Goal: Transaction & Acquisition: Purchase product/service

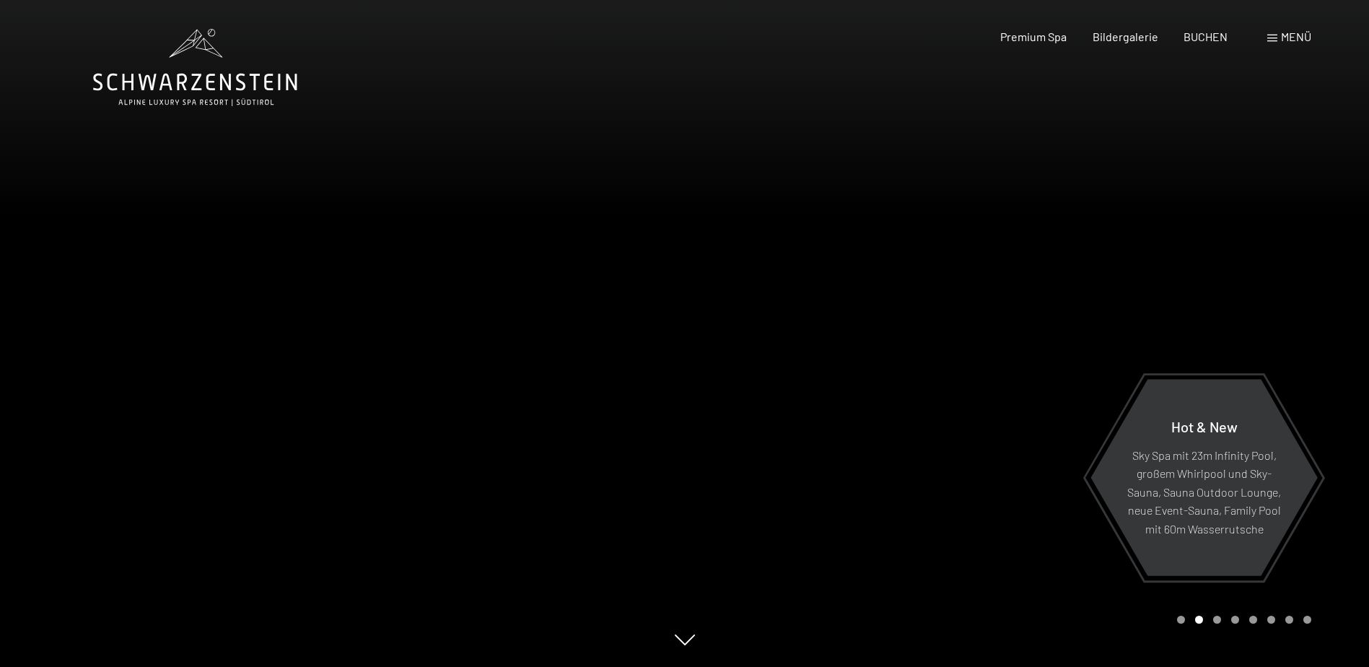
click at [1290, 31] on span "Menü" at bounding box center [1296, 37] width 30 height 14
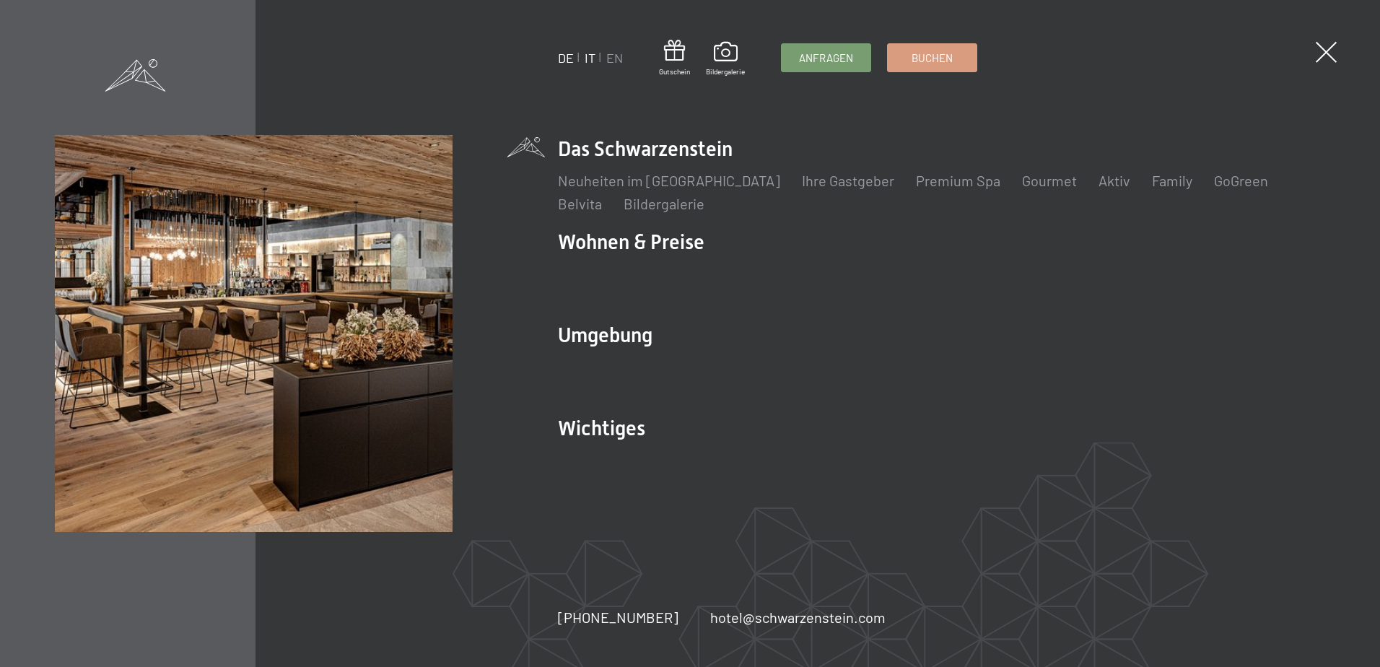
click at [589, 55] on link "IT" at bounding box center [590, 58] width 11 height 16
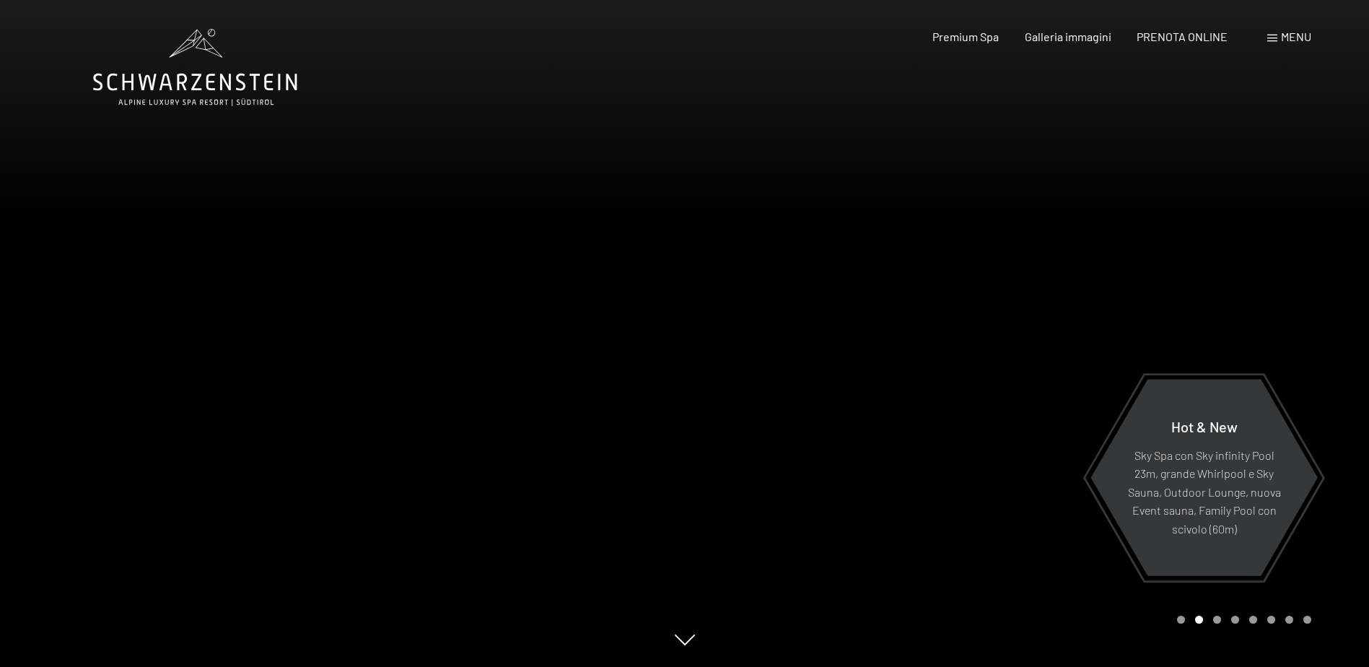
click at [1285, 38] on span "Menu" at bounding box center [1296, 37] width 30 height 14
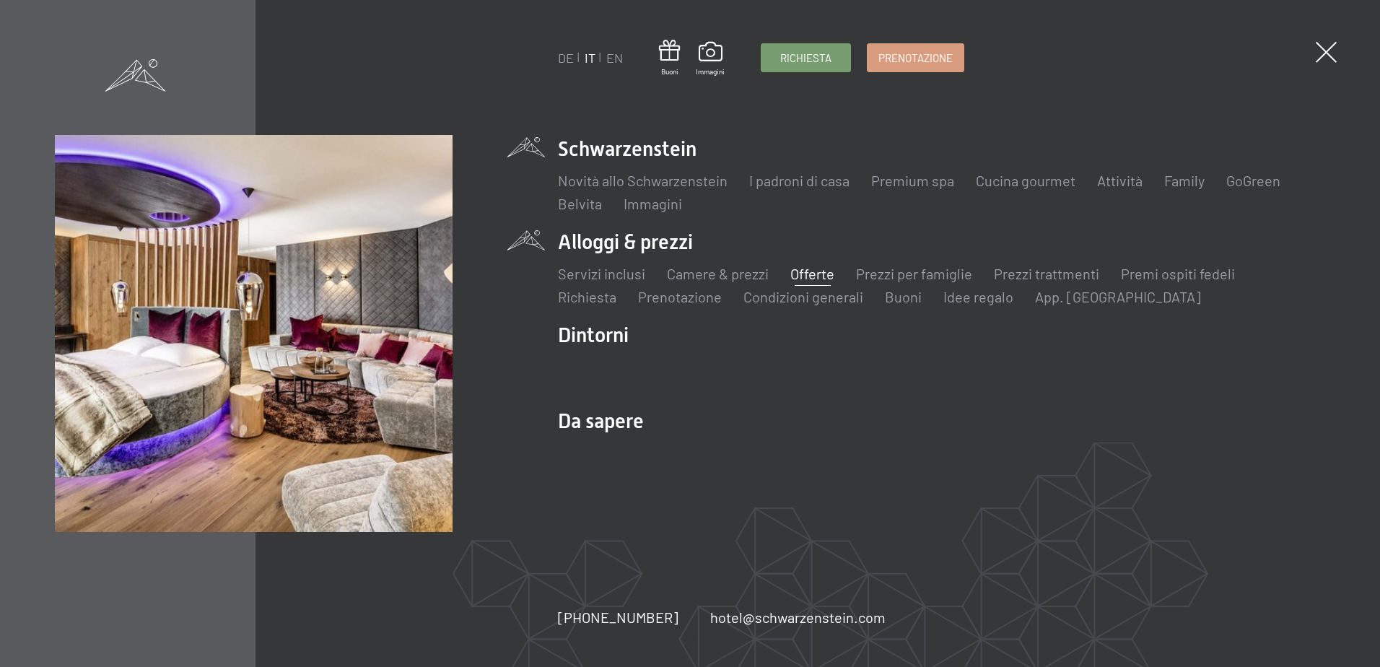
click at [811, 271] on link "Offerte" at bounding box center [812, 273] width 44 height 17
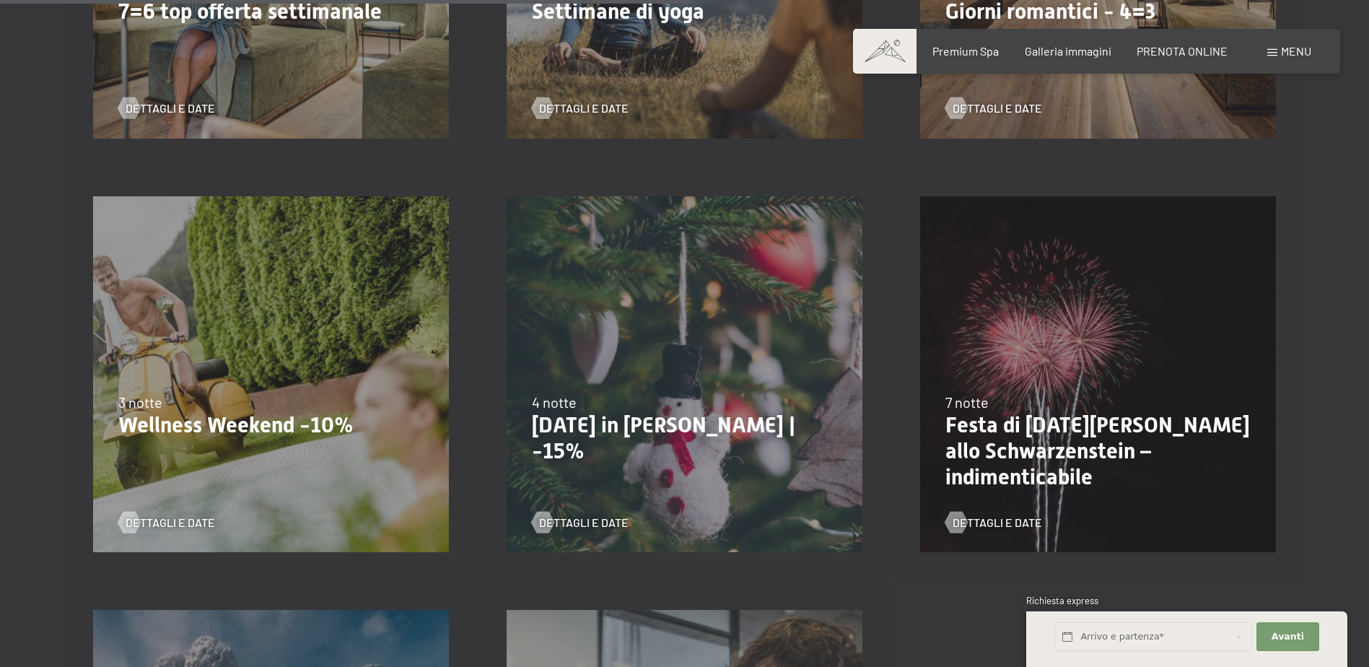
scroll to position [1588, 0]
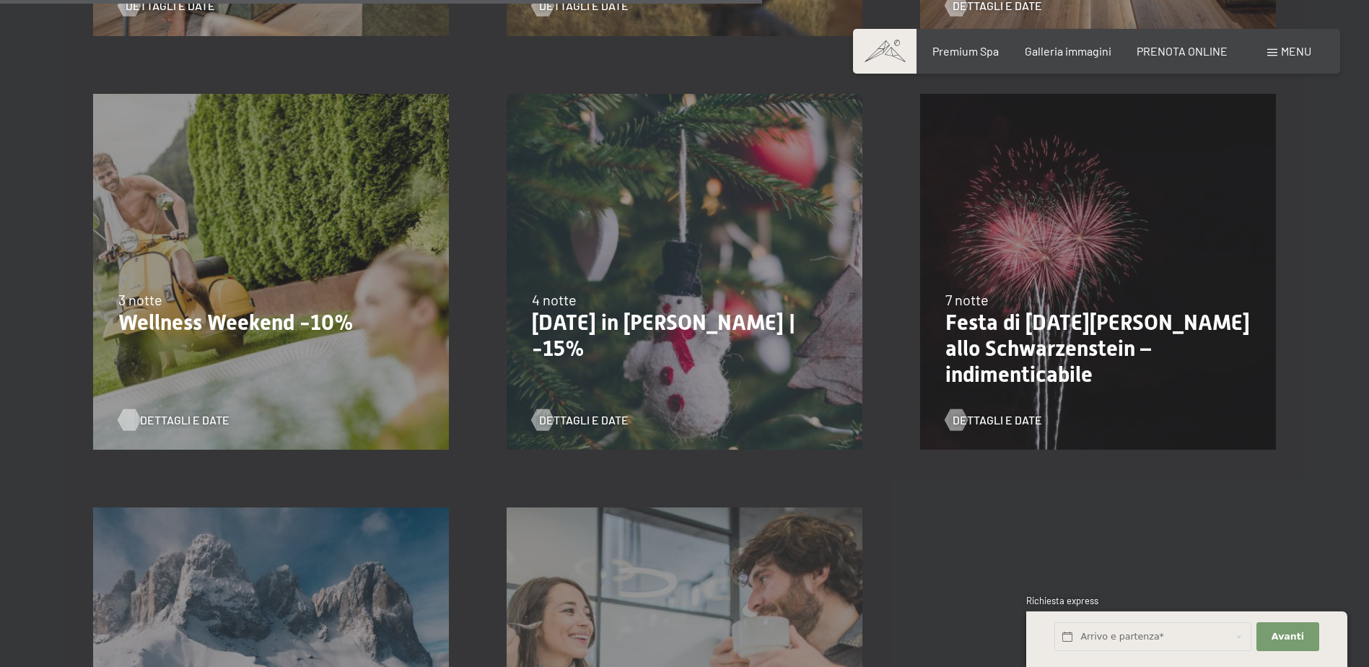
click at [135, 412] on div at bounding box center [129, 419] width 12 height 22
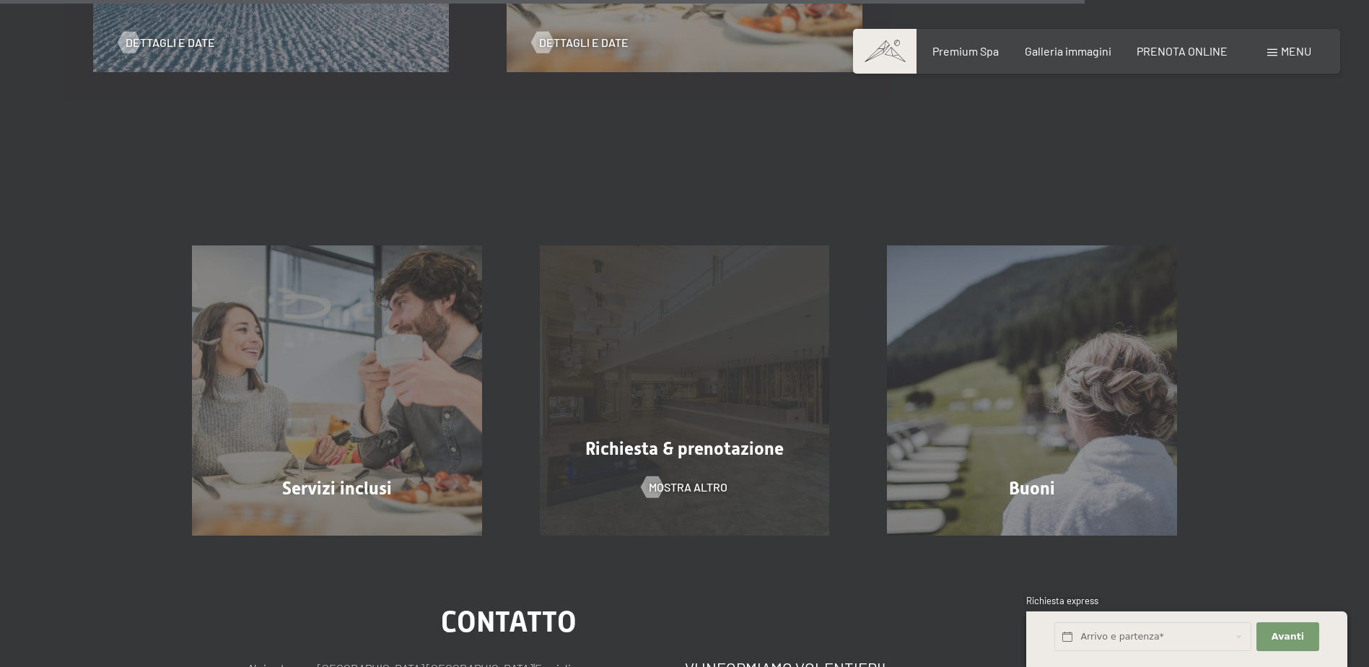
scroll to position [2382, 0]
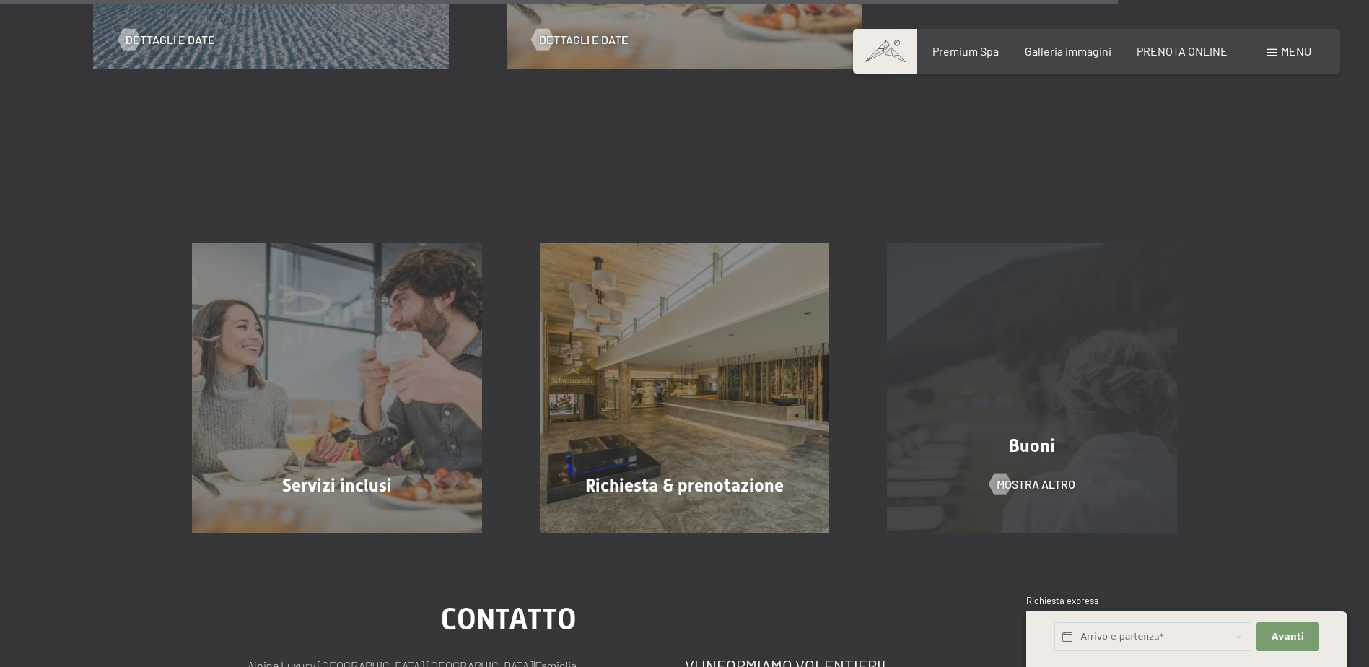
click at [1056, 434] on div "Buoni" at bounding box center [1032, 445] width 348 height 25
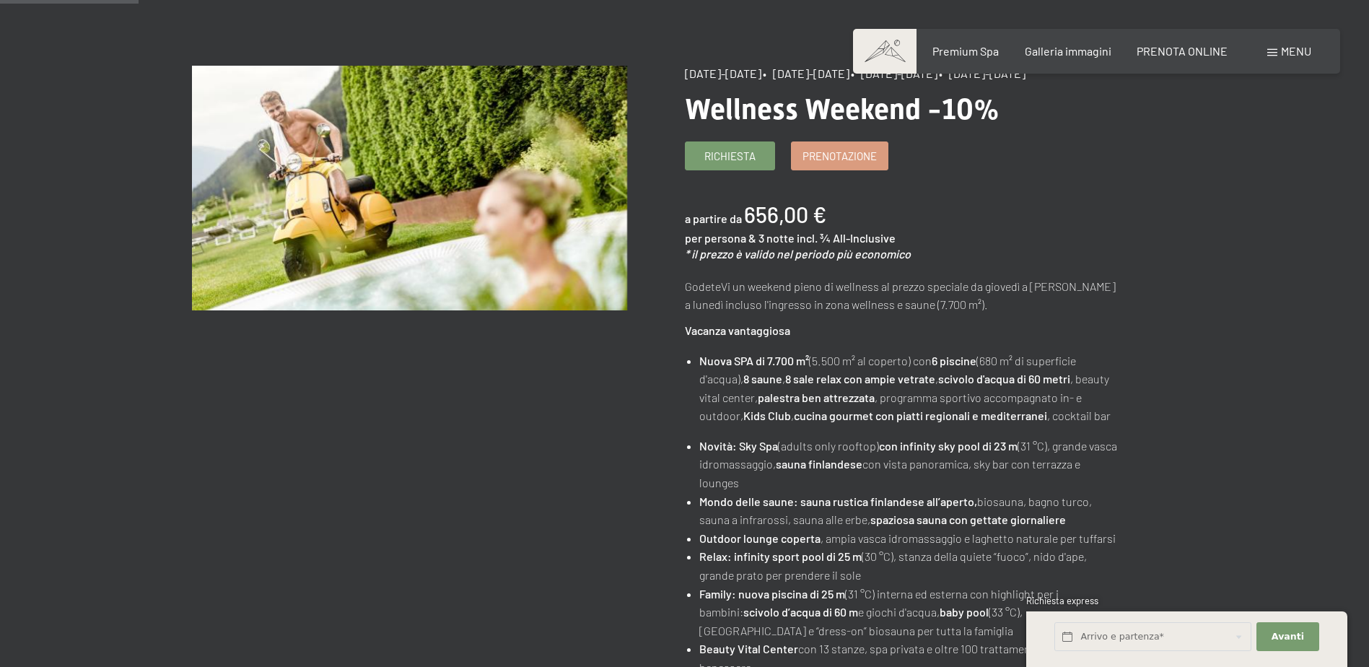
scroll to position [144, 0]
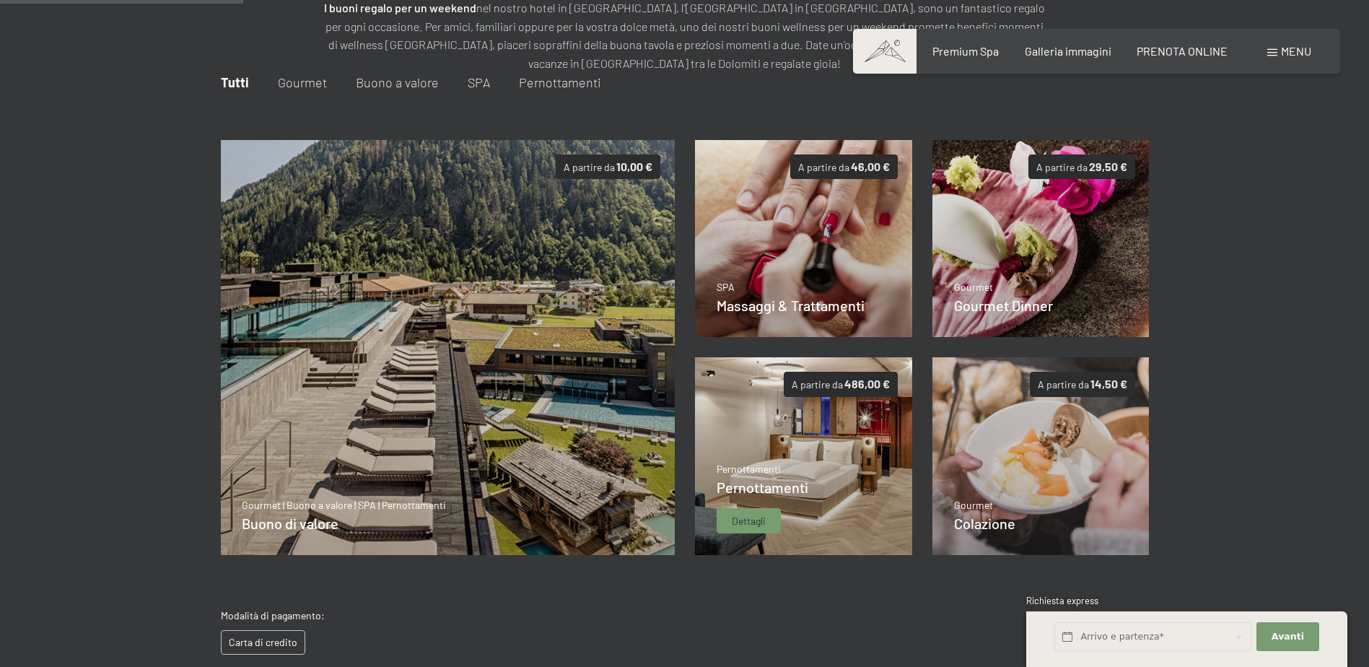
click at [858, 437] on img at bounding box center [803, 456] width 217 height 198
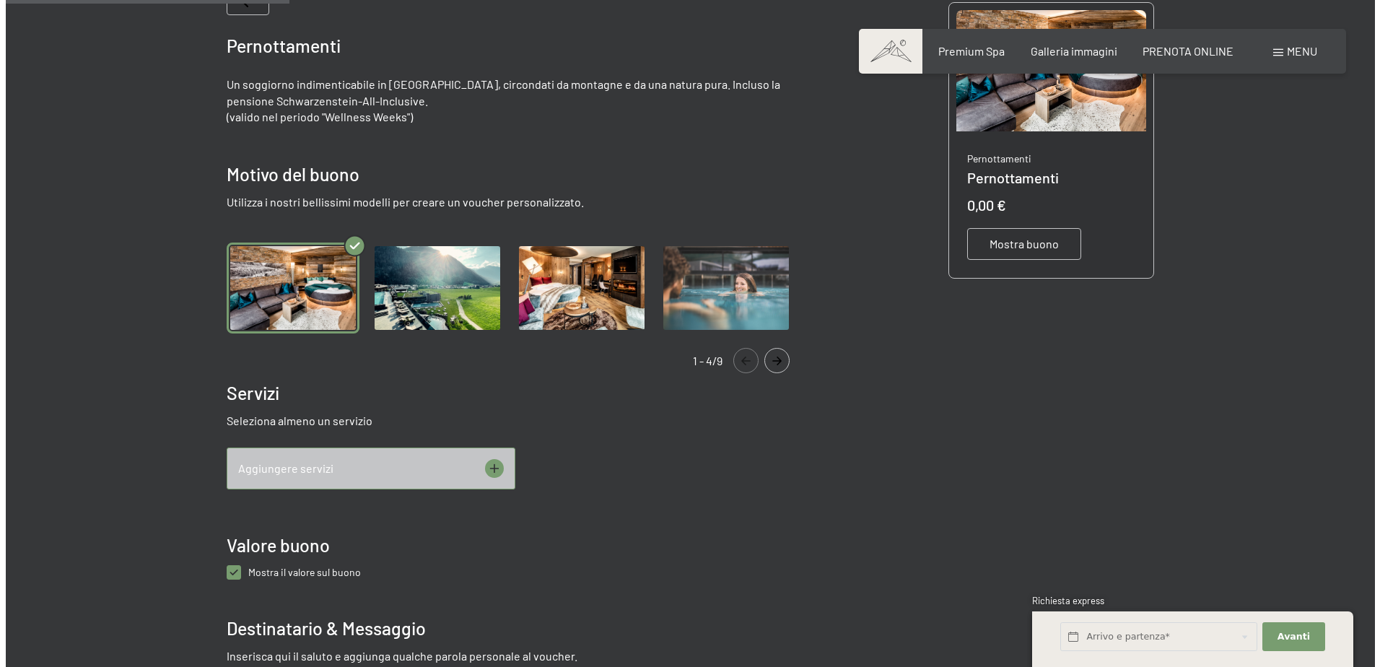
scroll to position [354, 0]
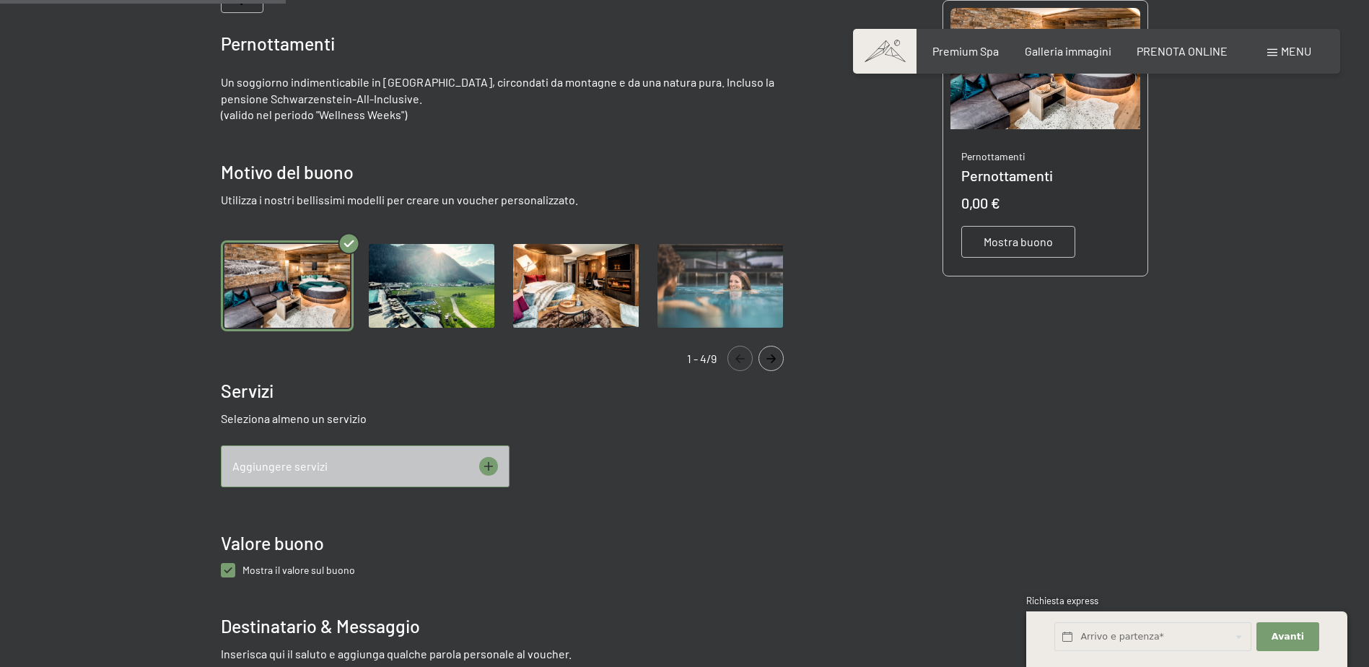
click at [445, 286] on img "Gallery" at bounding box center [431, 286] width 133 height 92
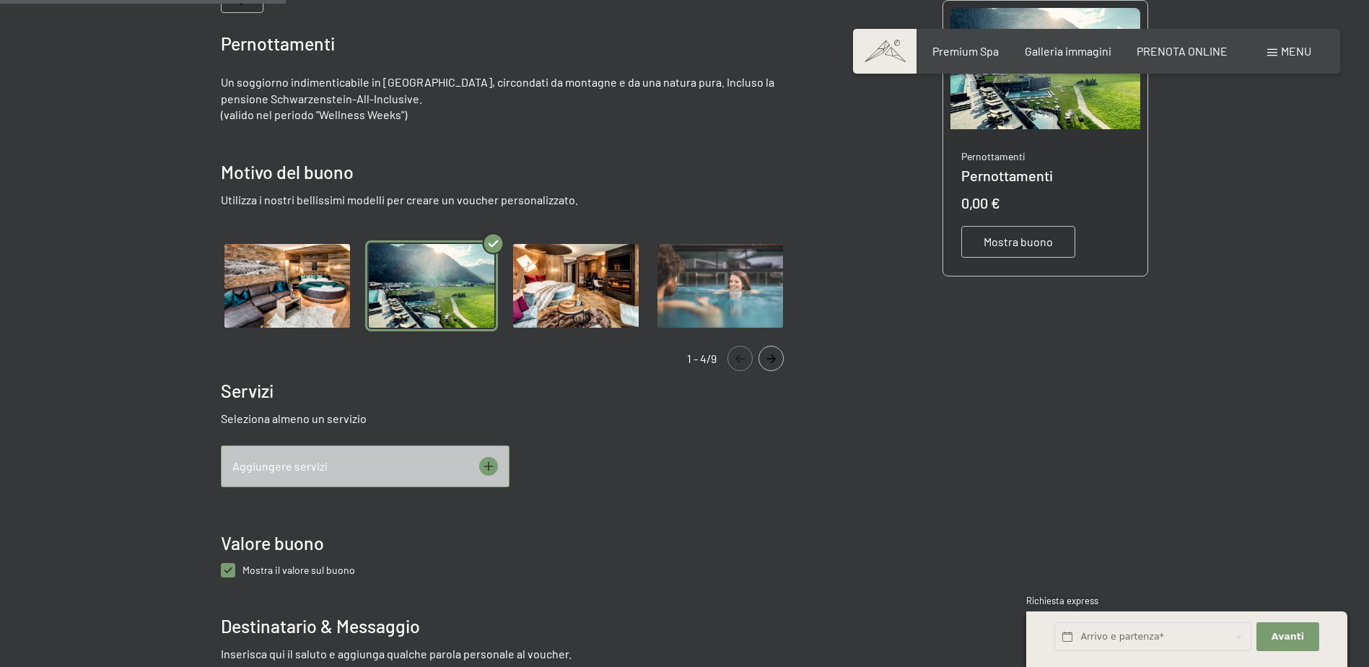
click at [564, 281] on img "Gallery" at bounding box center [576, 286] width 133 height 92
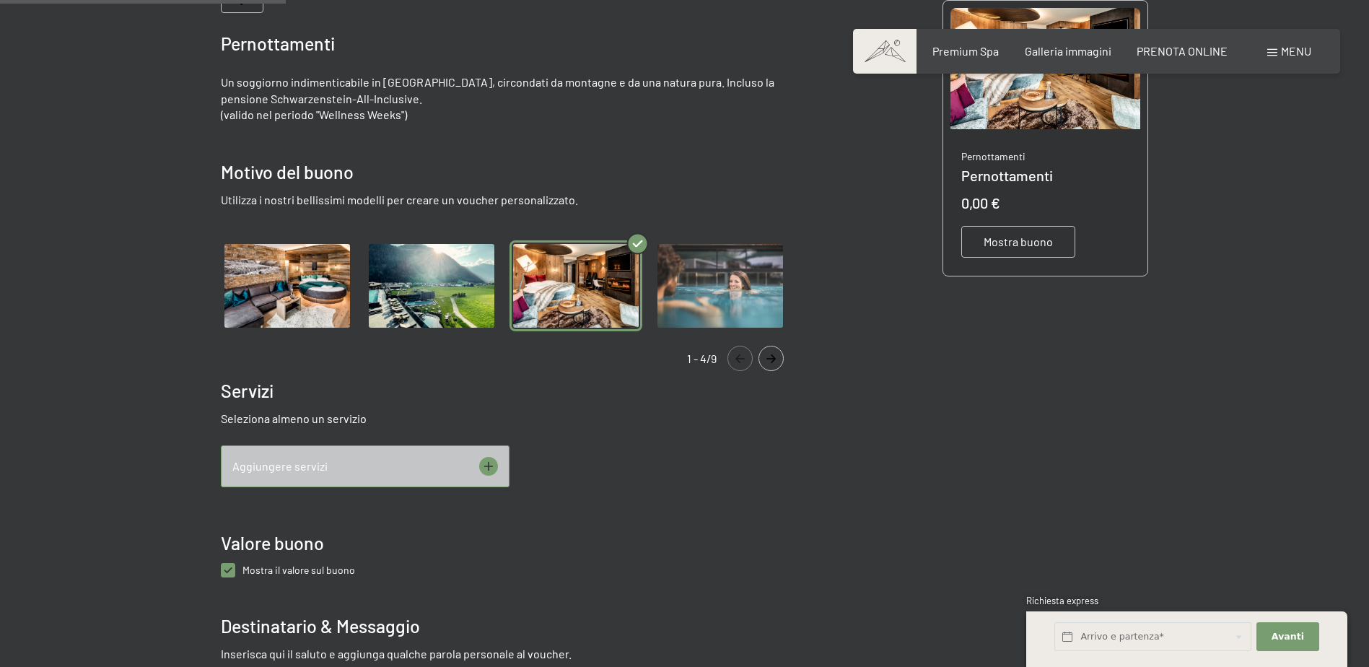
click at [305, 292] on img "Gallery" at bounding box center [287, 286] width 133 height 92
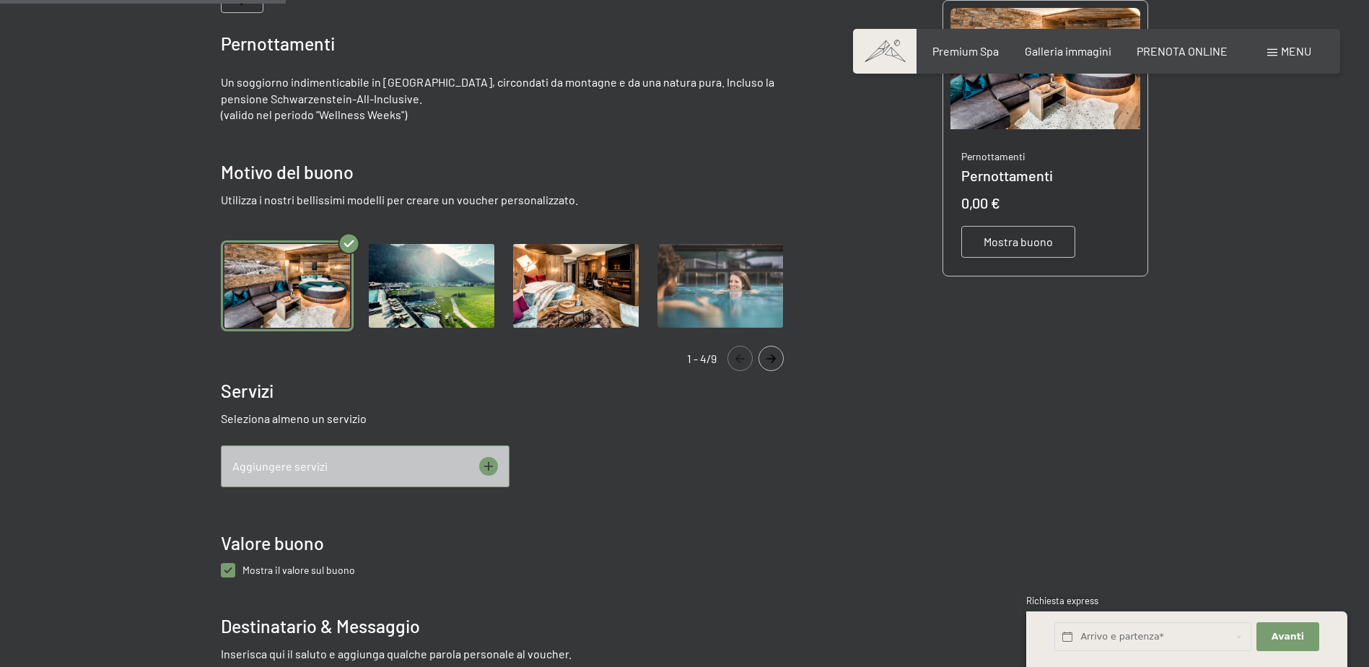
click at [489, 468] on icon at bounding box center [488, 465] width 9 height 9
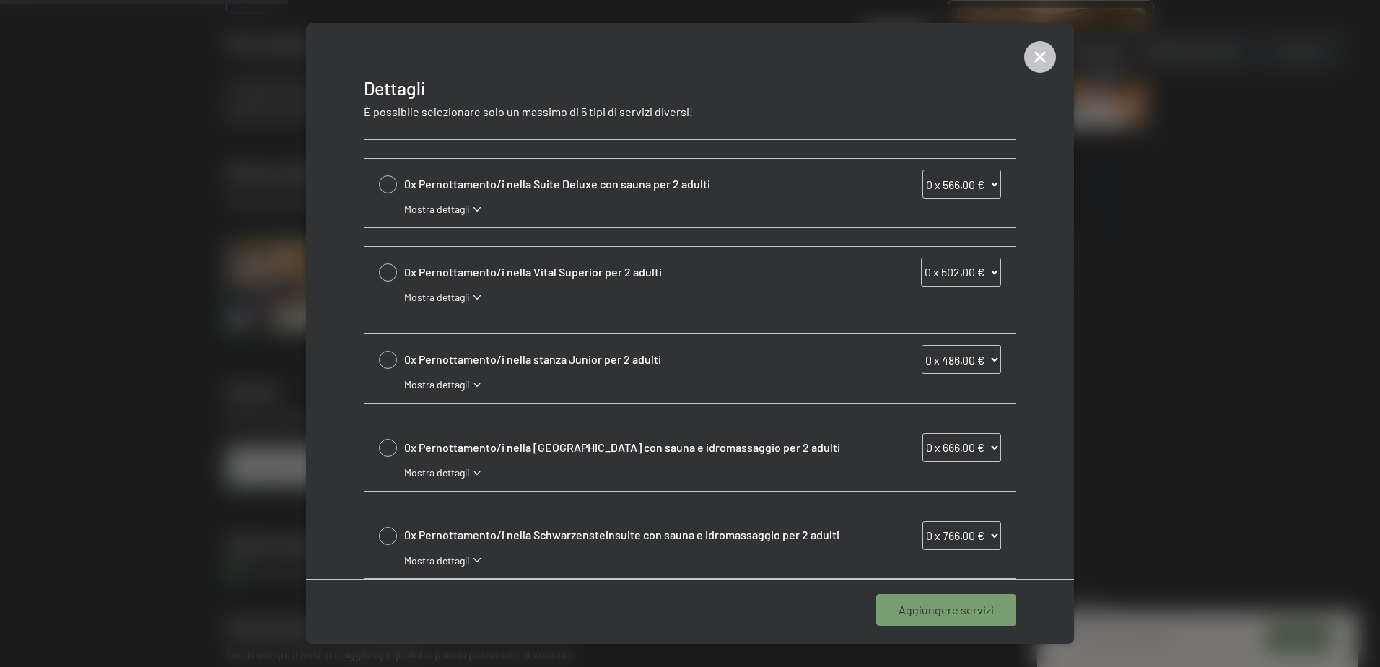
scroll to position [261, 0]
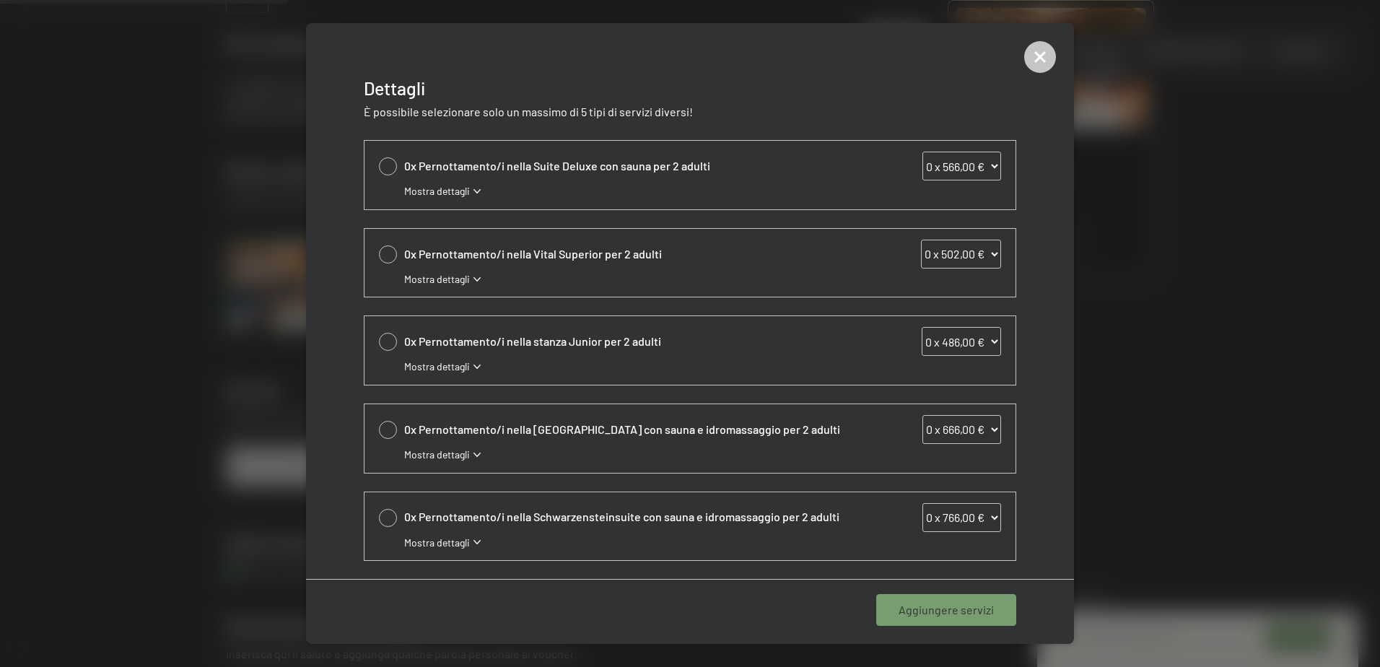
click at [387, 342] on div at bounding box center [388, 342] width 18 height 18
click at [387, 341] on icon at bounding box center [388, 342] width 17 height 6
click at [387, 341] on div at bounding box center [388, 342] width 18 height 18
select select "1"
click at [468, 365] on span "Mostra dettagli" at bounding box center [437, 366] width 66 height 14
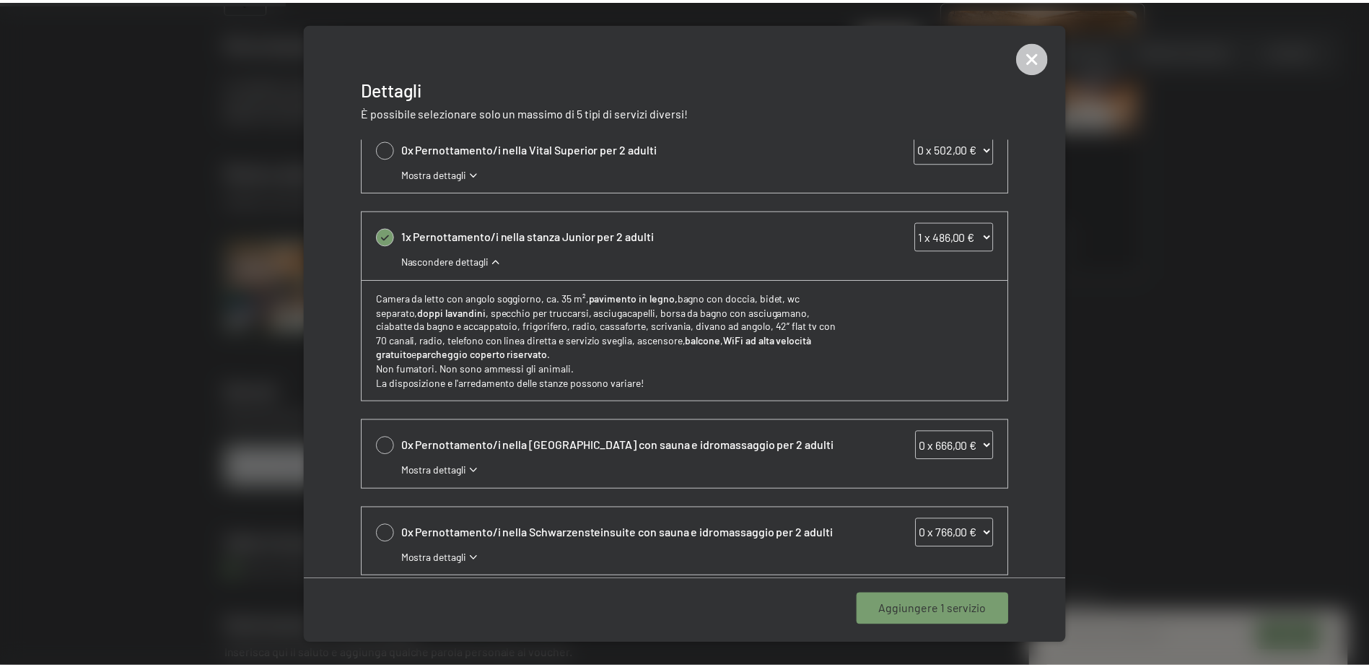
scroll to position [382, 0]
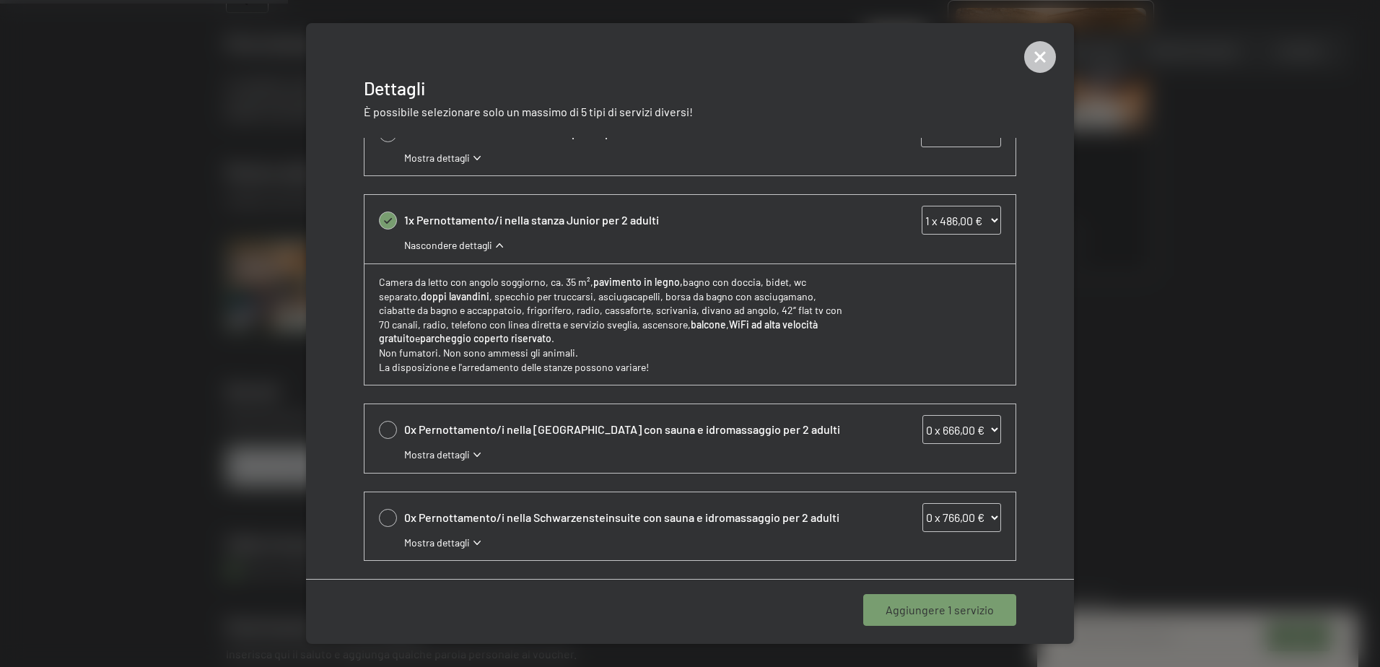
click at [943, 611] on span "Aggiungere 1 servizio" at bounding box center [939, 610] width 108 height 16
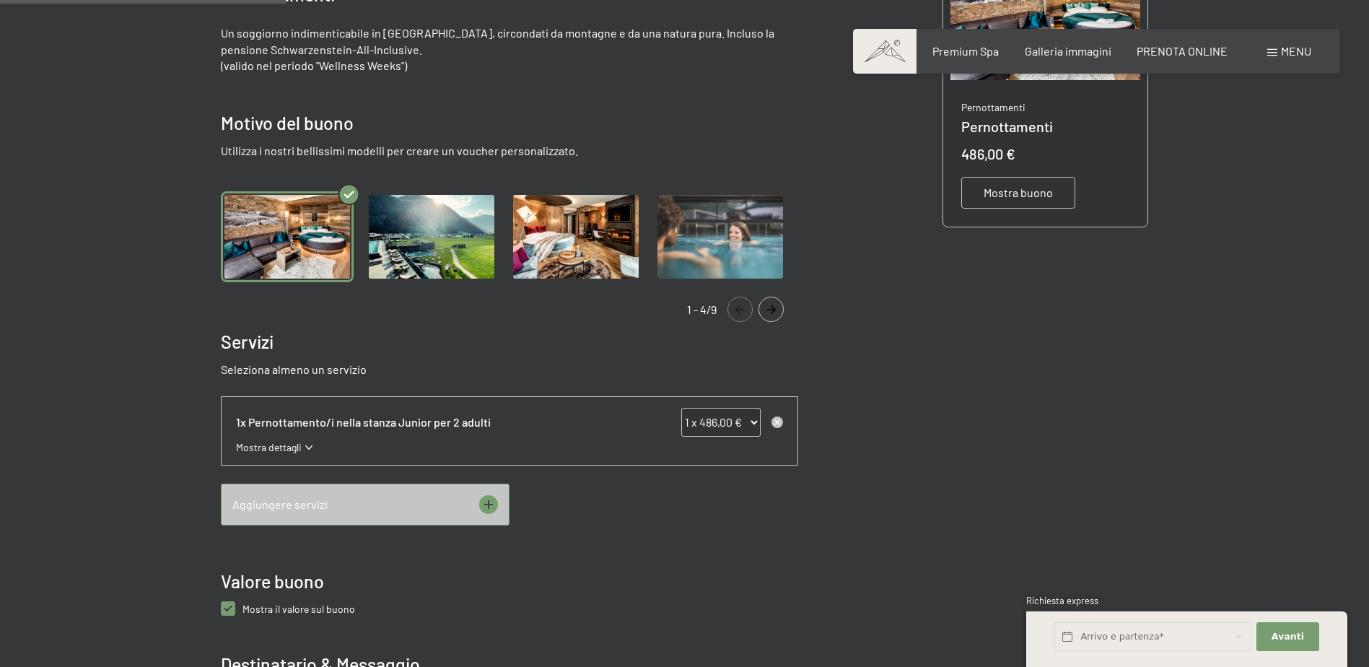
scroll to position [426, 0]
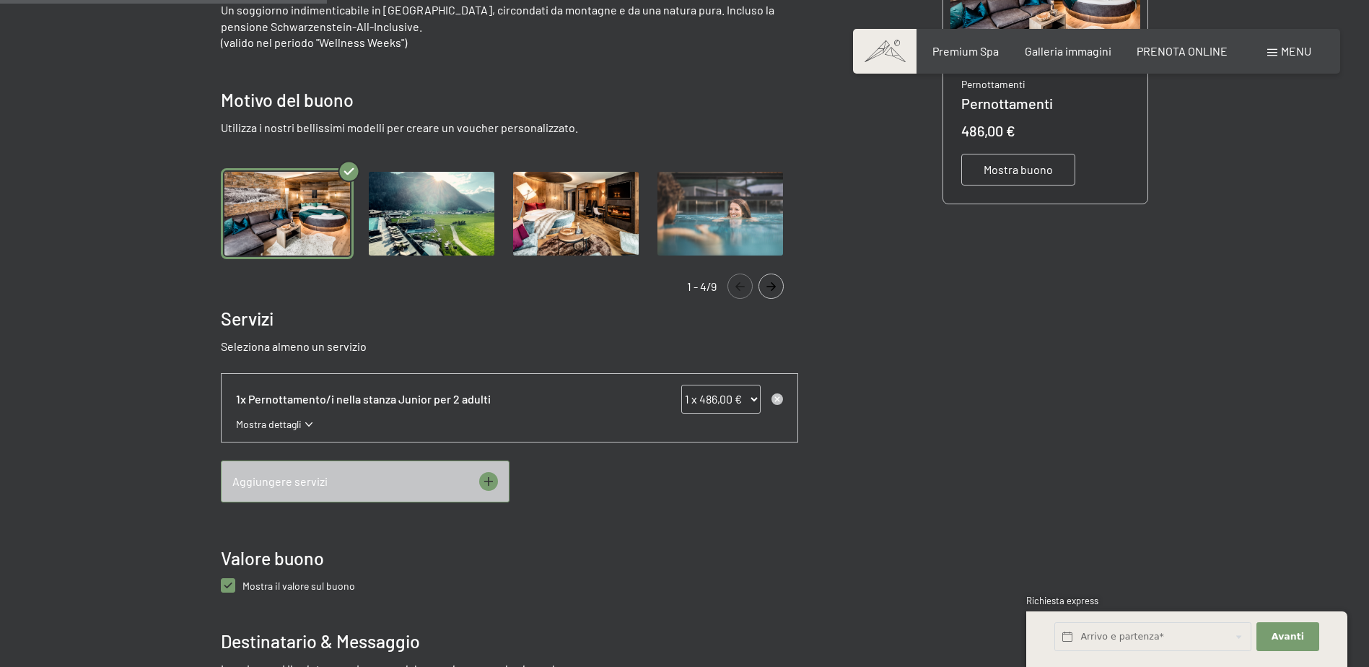
click at [482, 476] on icon at bounding box center [488, 481] width 19 height 19
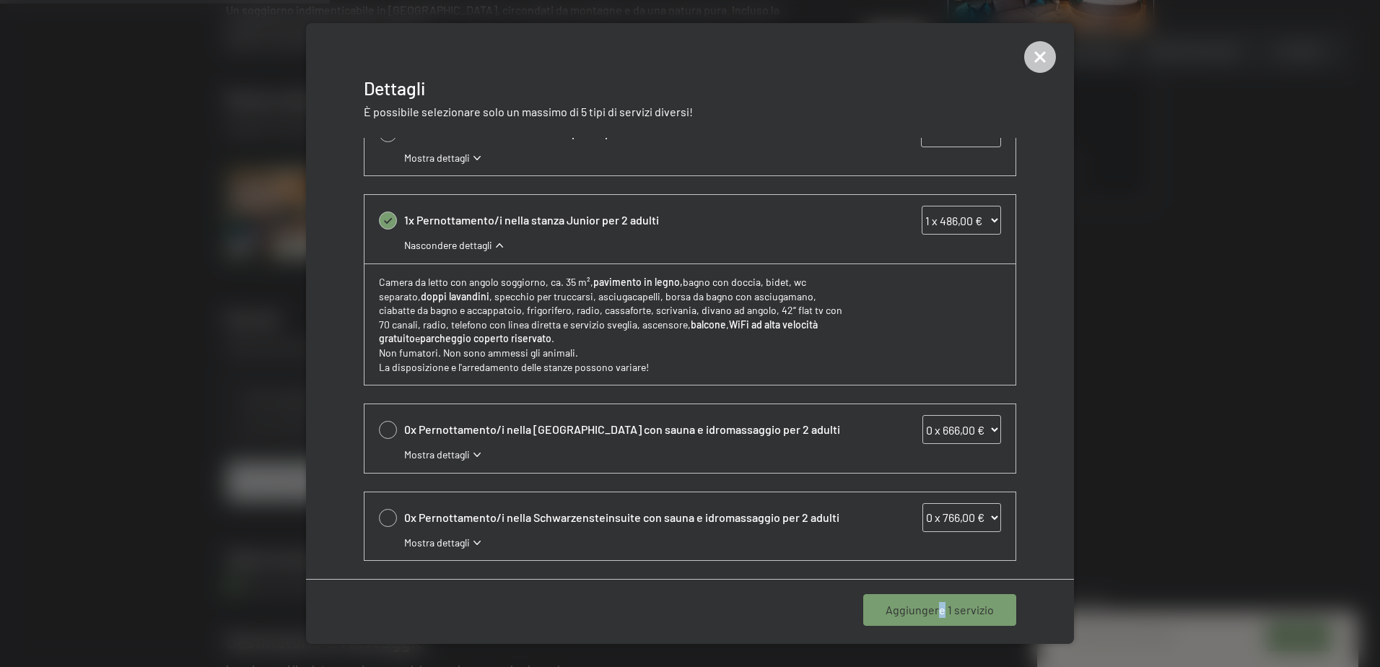
click at [945, 605] on span "Aggiungere 1 servizio" at bounding box center [939, 610] width 108 height 16
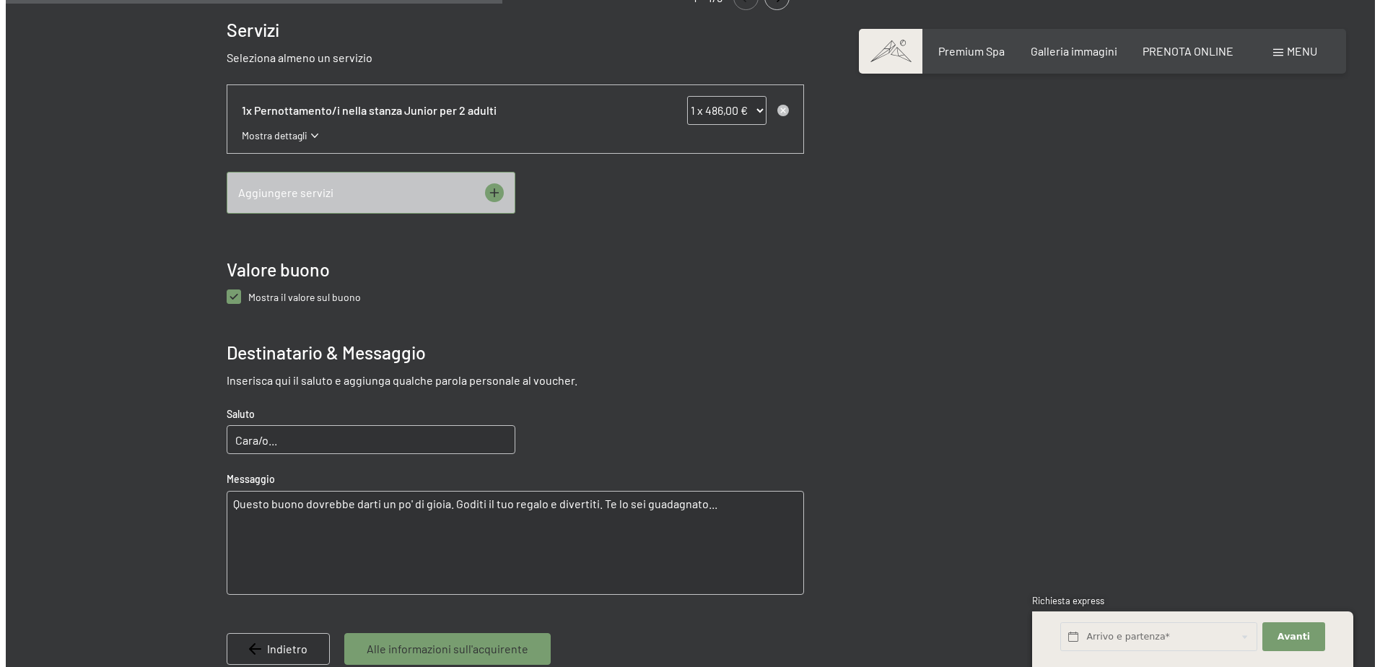
scroll to position [498, 0]
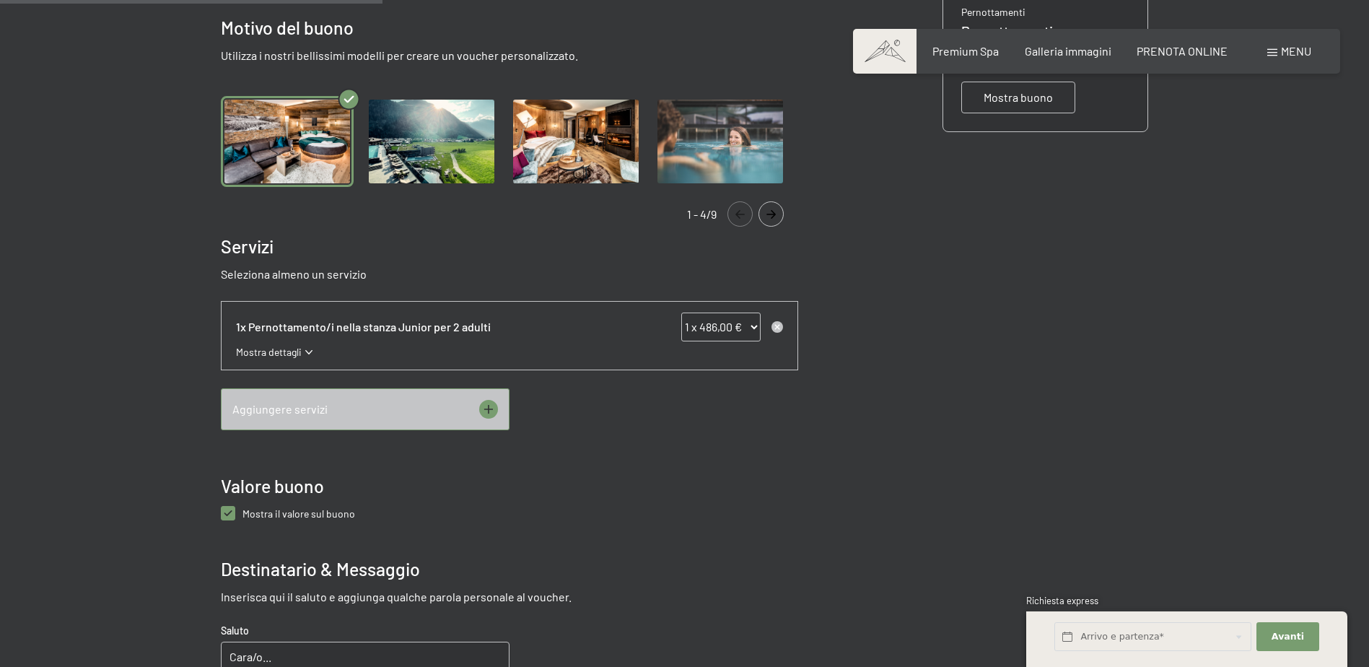
click at [485, 406] on icon at bounding box center [488, 409] width 19 height 19
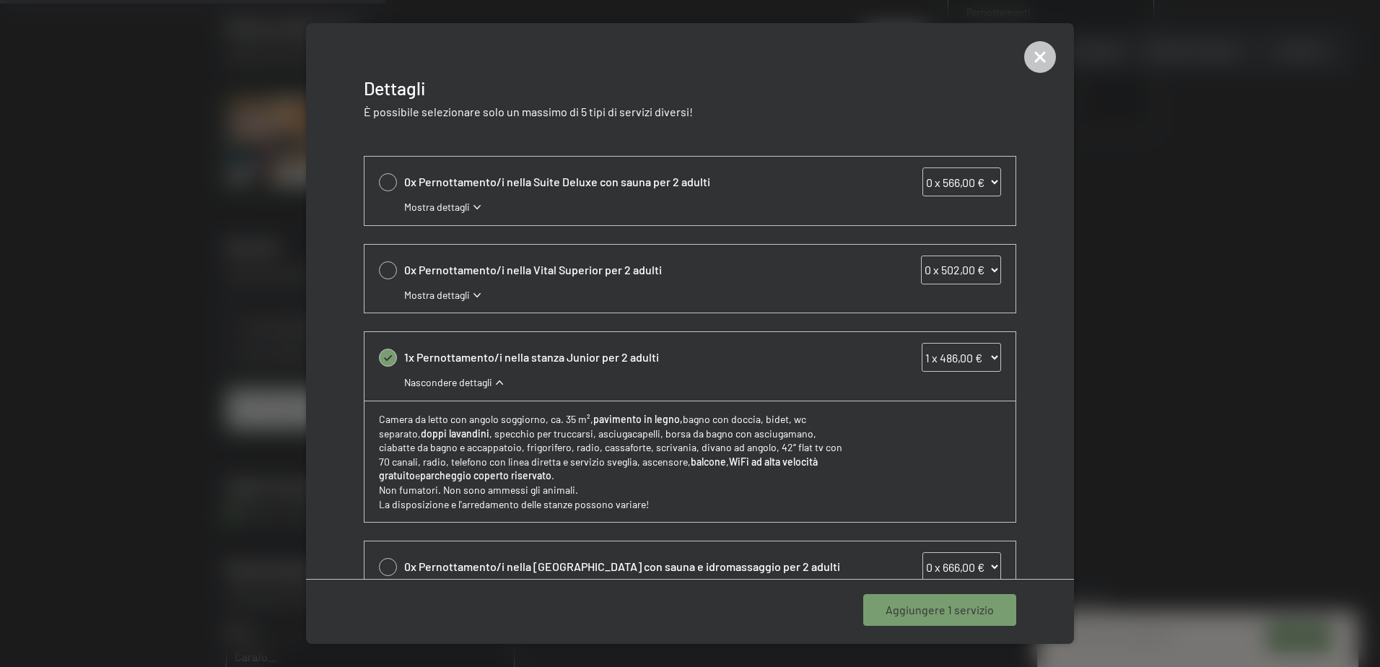
scroll to position [238, 0]
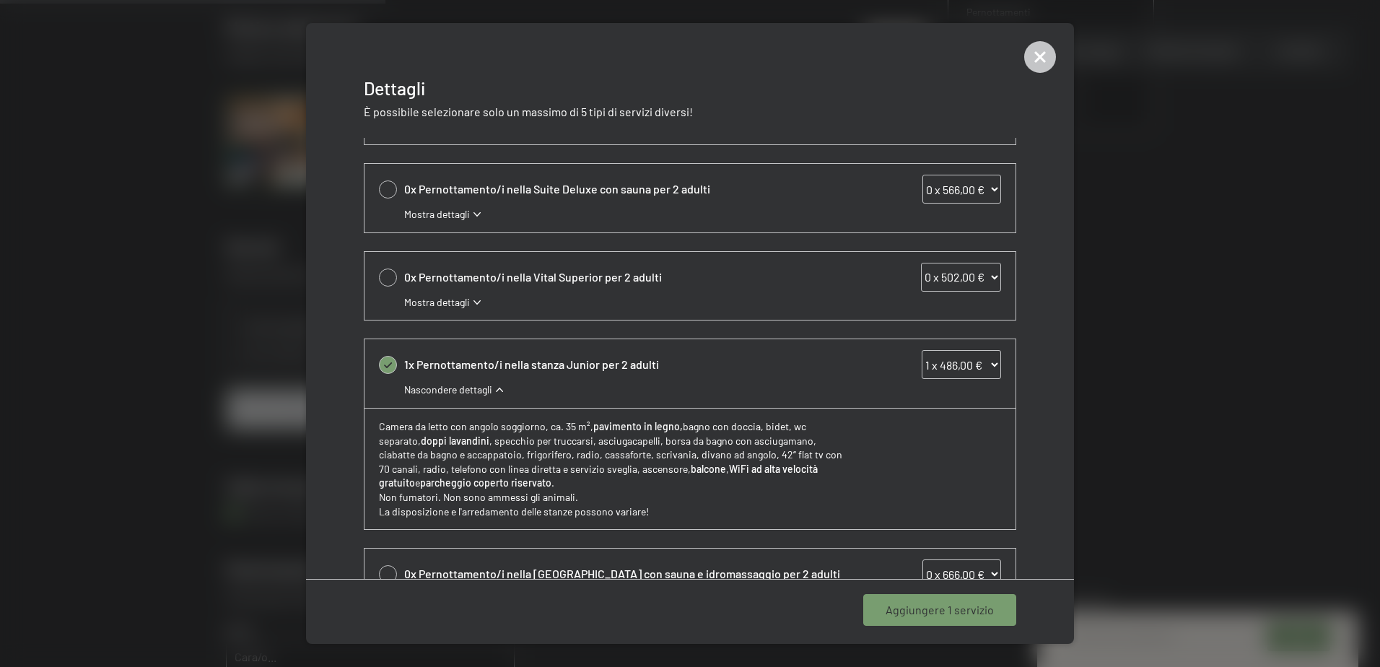
click at [464, 389] on span "Nascondere dettagli" at bounding box center [448, 389] width 88 height 14
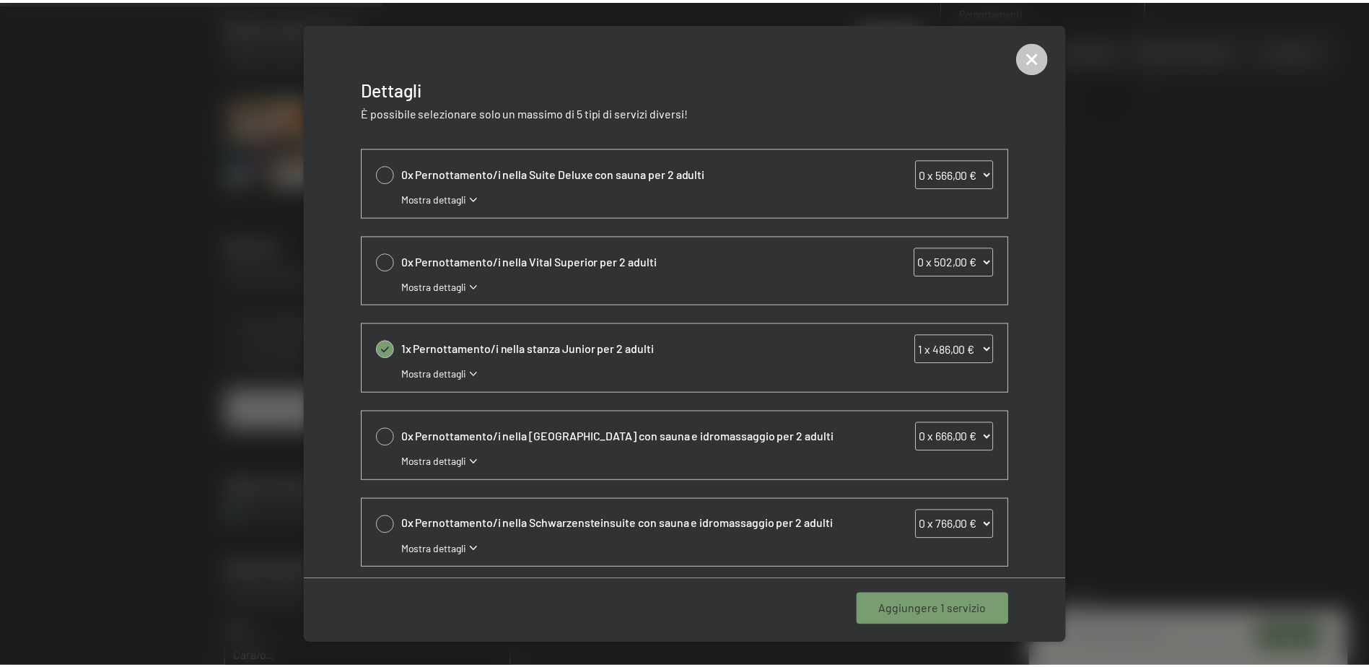
scroll to position [261, 0]
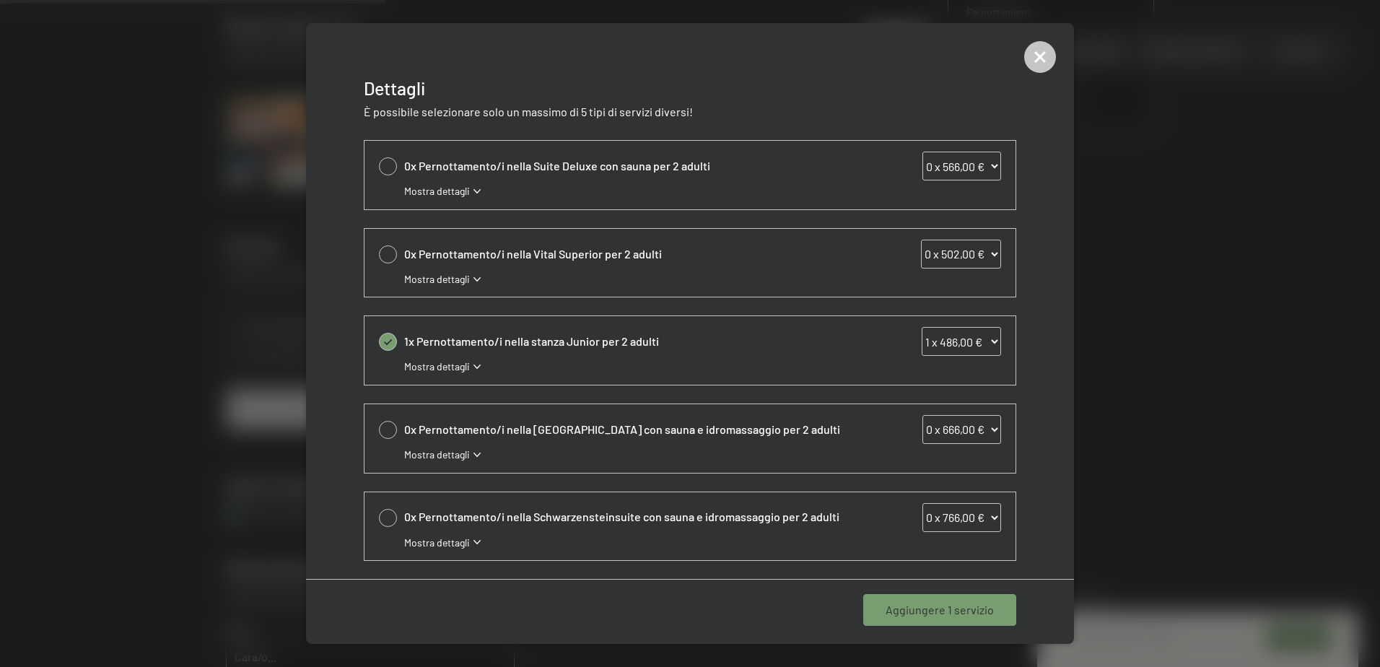
click at [945, 617] on span "Aggiungere 1 servizio" at bounding box center [939, 610] width 108 height 16
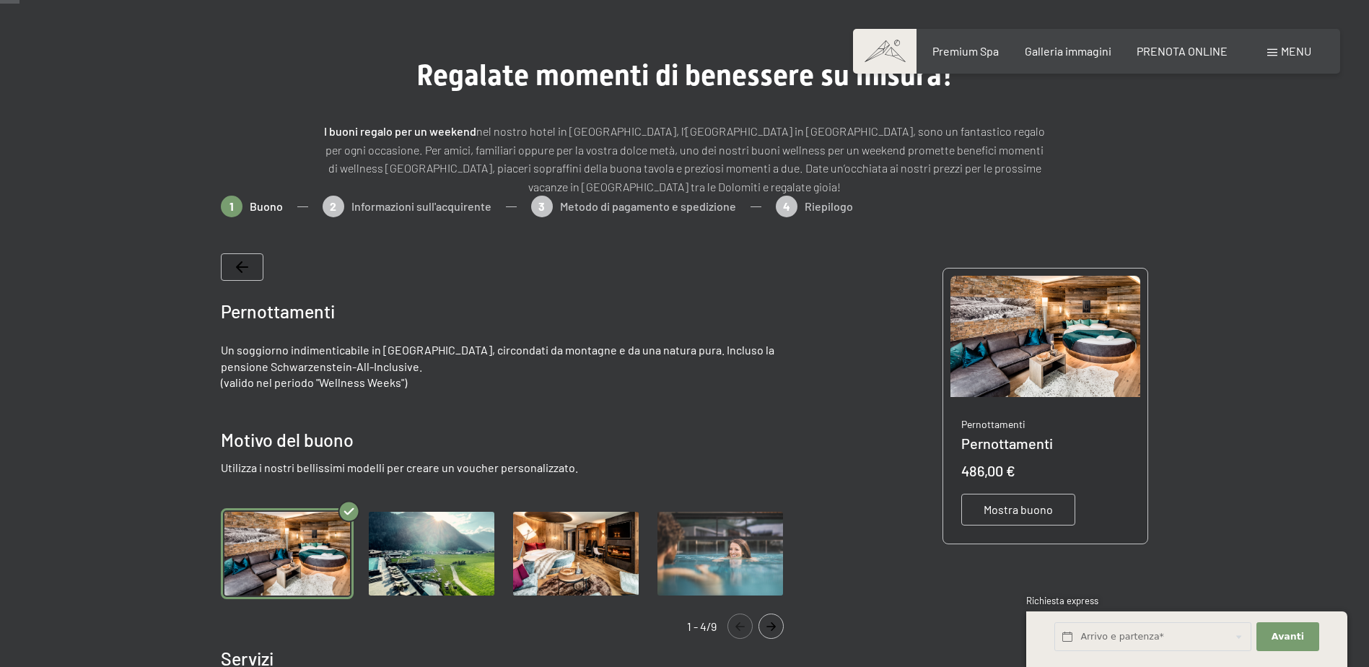
scroll to position [0, 0]
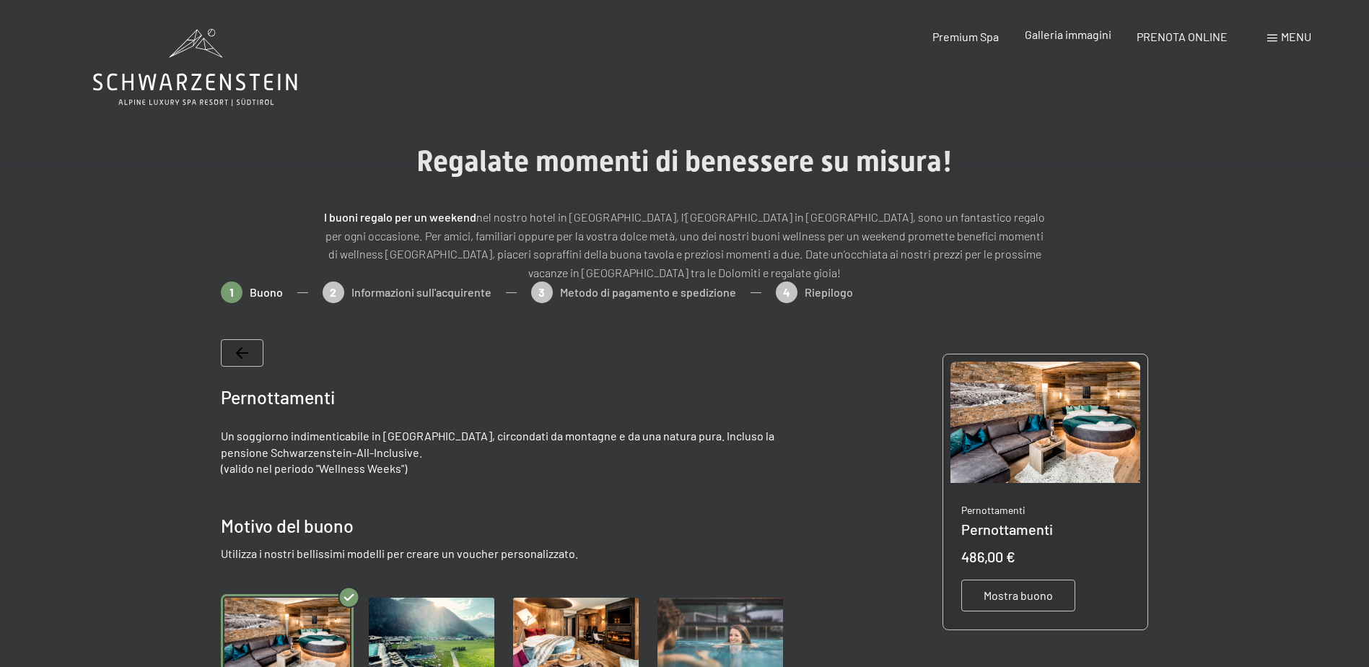
click at [1091, 30] on span "Galleria immagini" at bounding box center [1068, 34] width 87 height 14
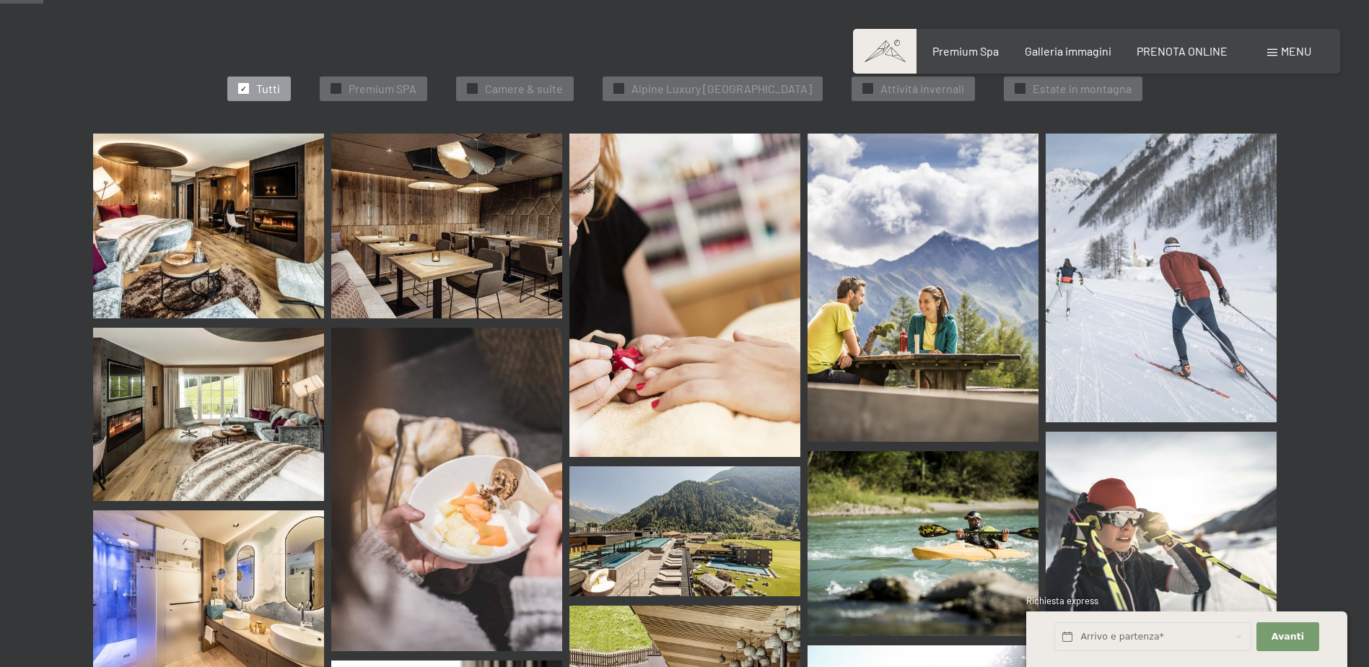
scroll to position [650, 0]
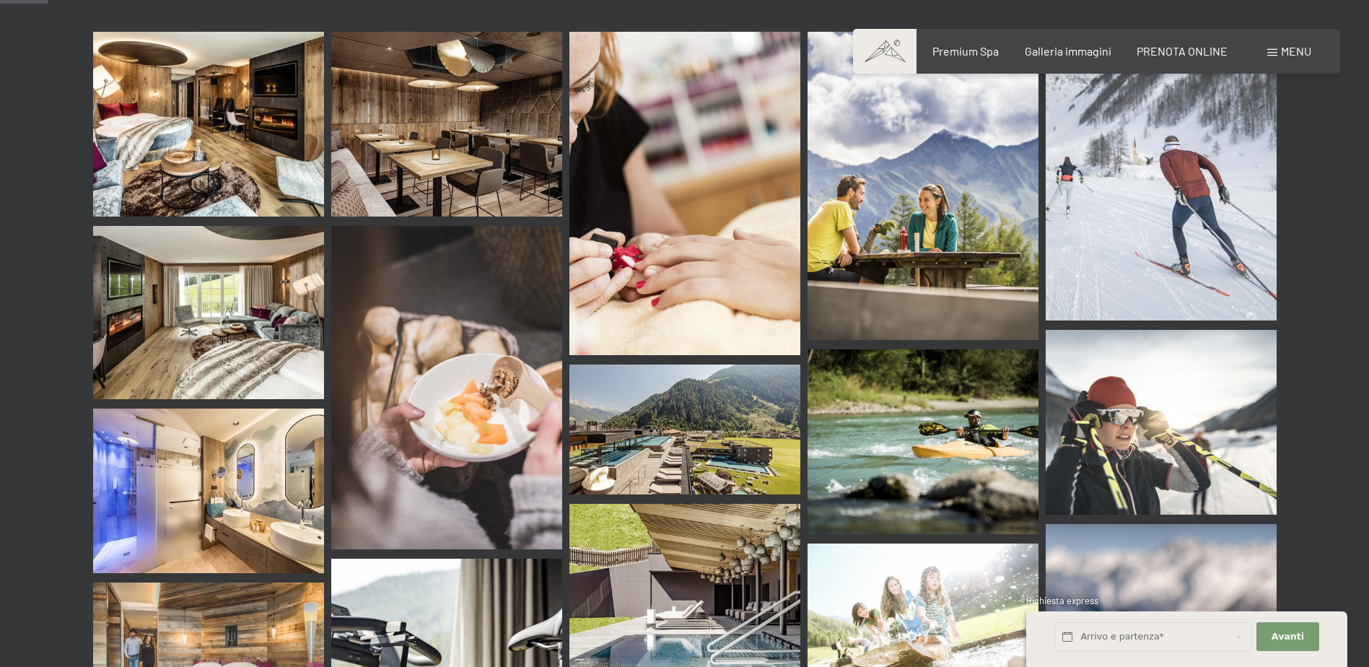
click at [206, 481] on img at bounding box center [208, 490] width 231 height 165
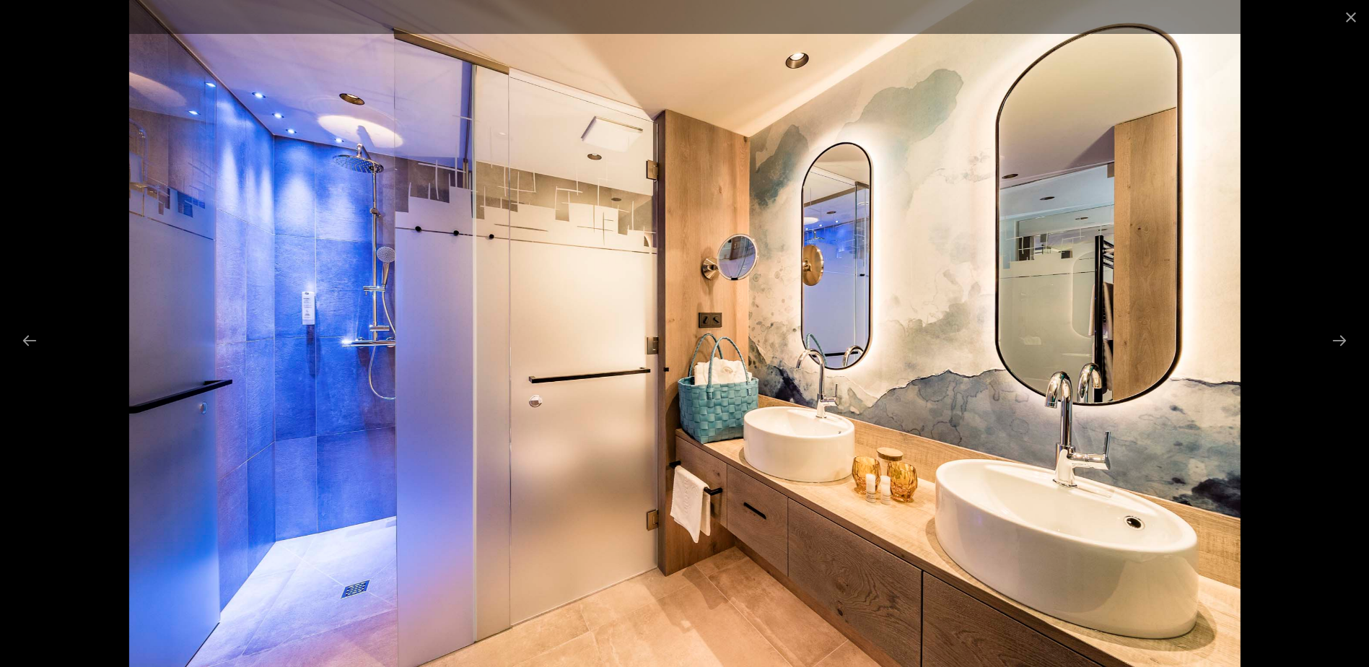
scroll to position [794, 0]
click at [1336, 339] on button "Next slide" at bounding box center [1339, 340] width 30 height 28
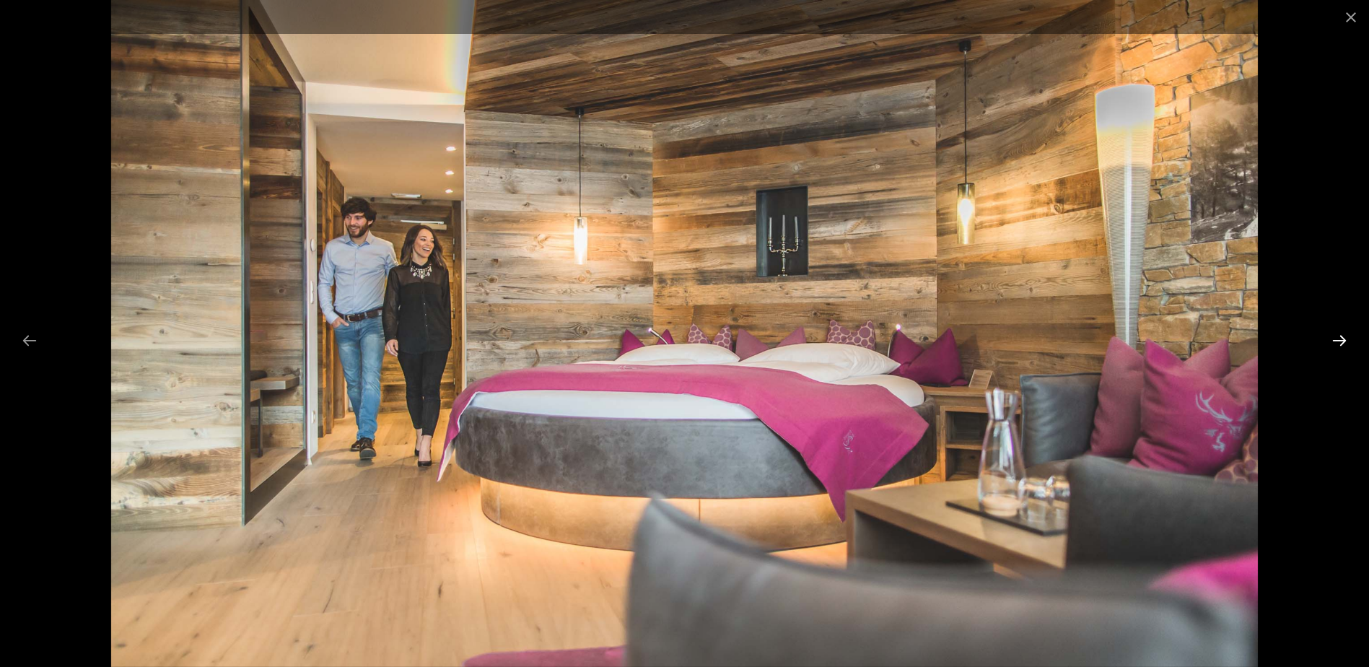
click at [1336, 339] on button "Next slide" at bounding box center [1339, 340] width 30 height 28
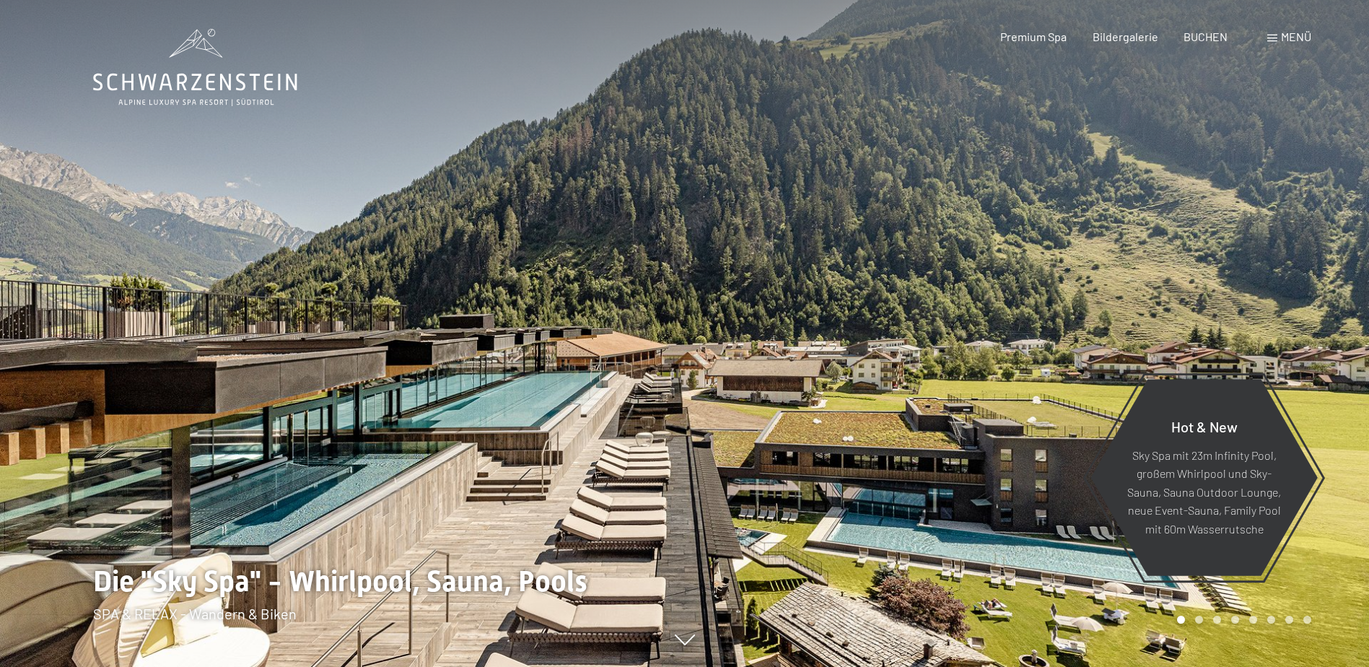
click at [1288, 33] on span "Menü" at bounding box center [1296, 37] width 30 height 14
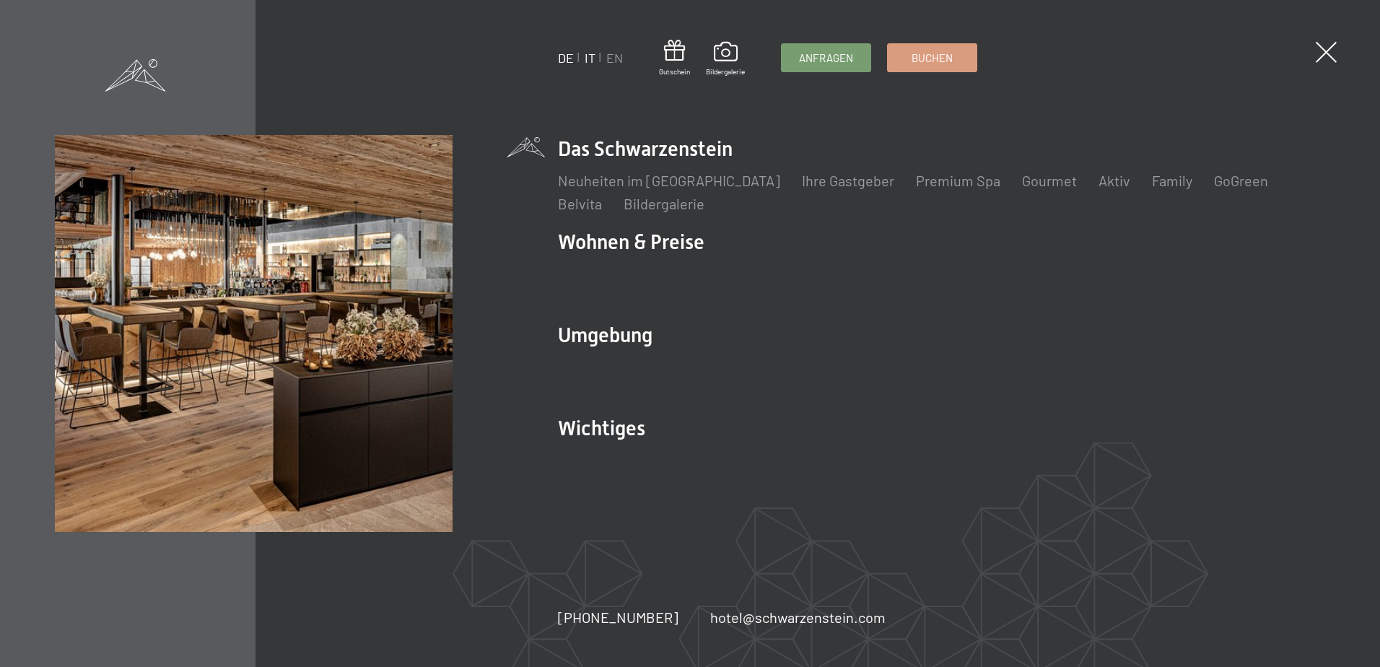
click at [587, 56] on link "IT" at bounding box center [590, 58] width 11 height 16
click at [590, 57] on link "IT" at bounding box center [590, 58] width 11 height 16
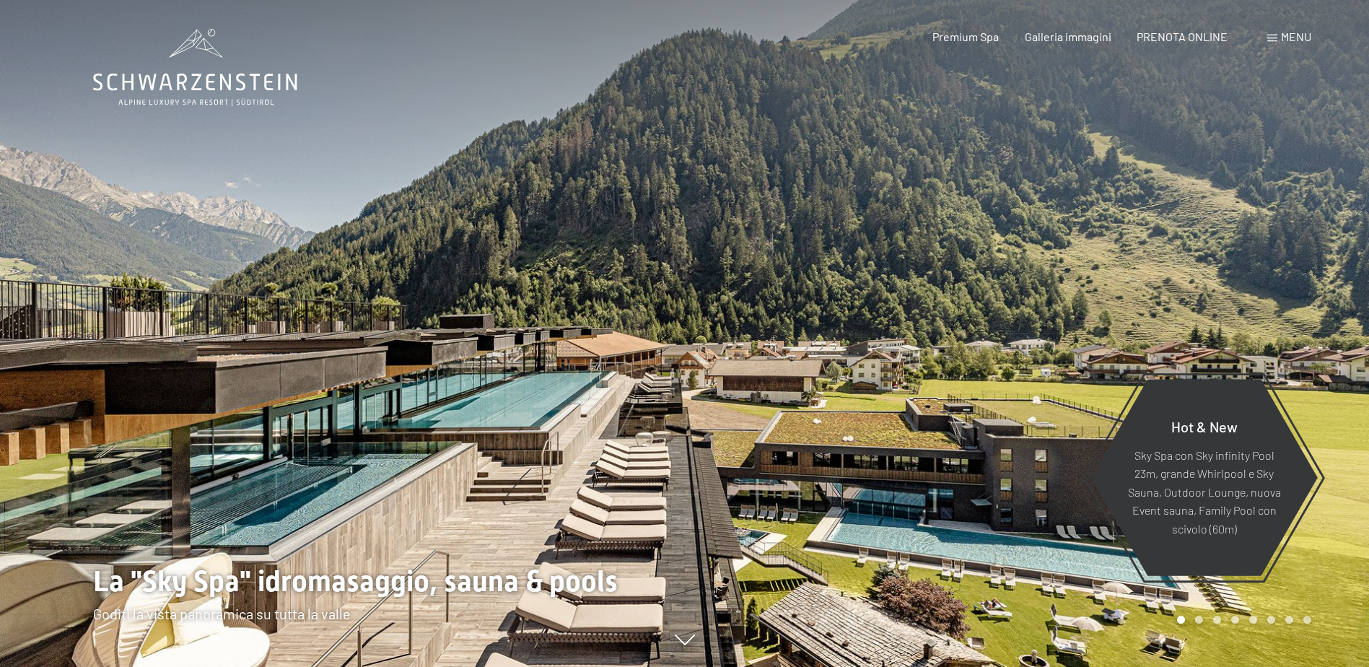
click at [1059, 35] on span "Galleria immagini" at bounding box center [1068, 37] width 87 height 14
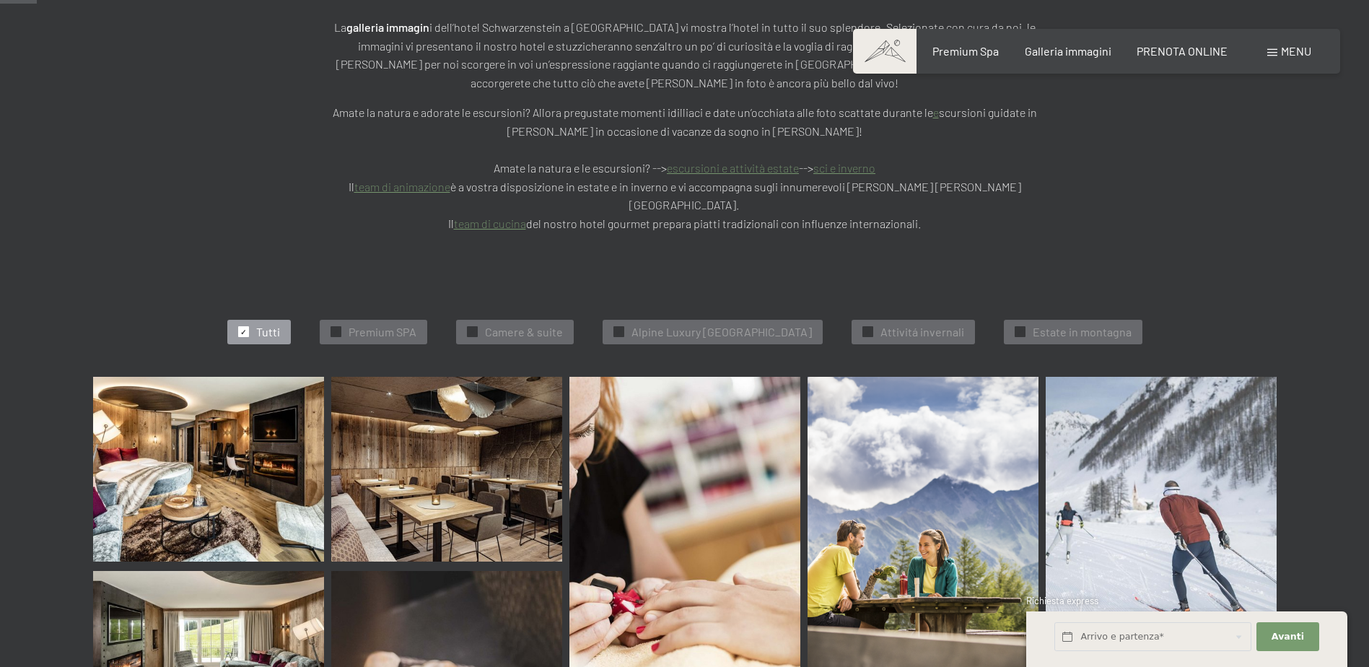
scroll to position [289, 0]
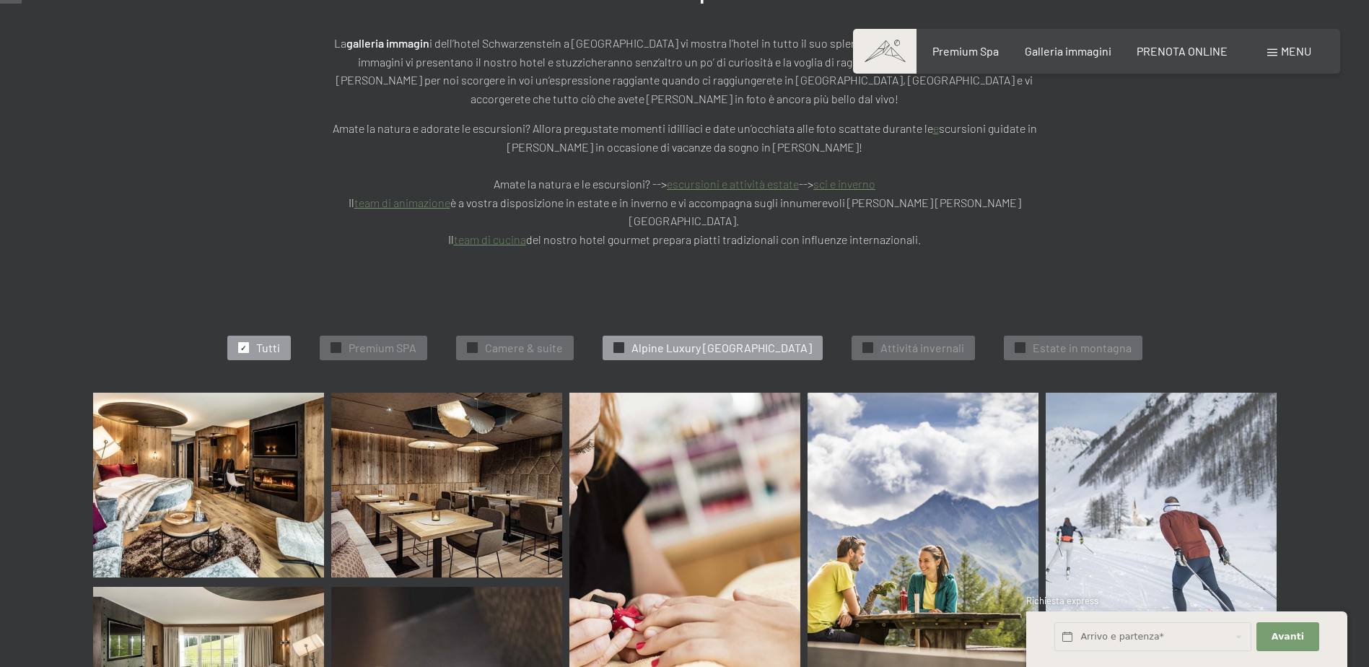
click at [616, 343] on span "✓" at bounding box center [619, 348] width 6 height 10
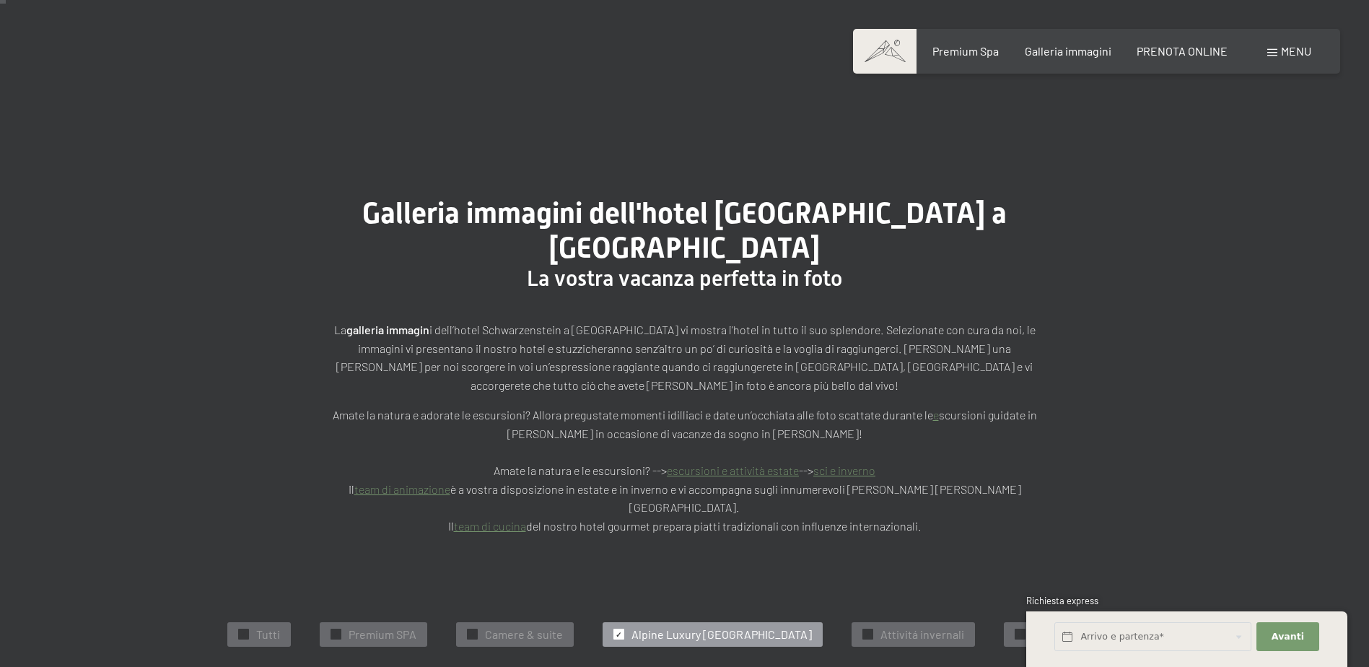
scroll to position [0, 0]
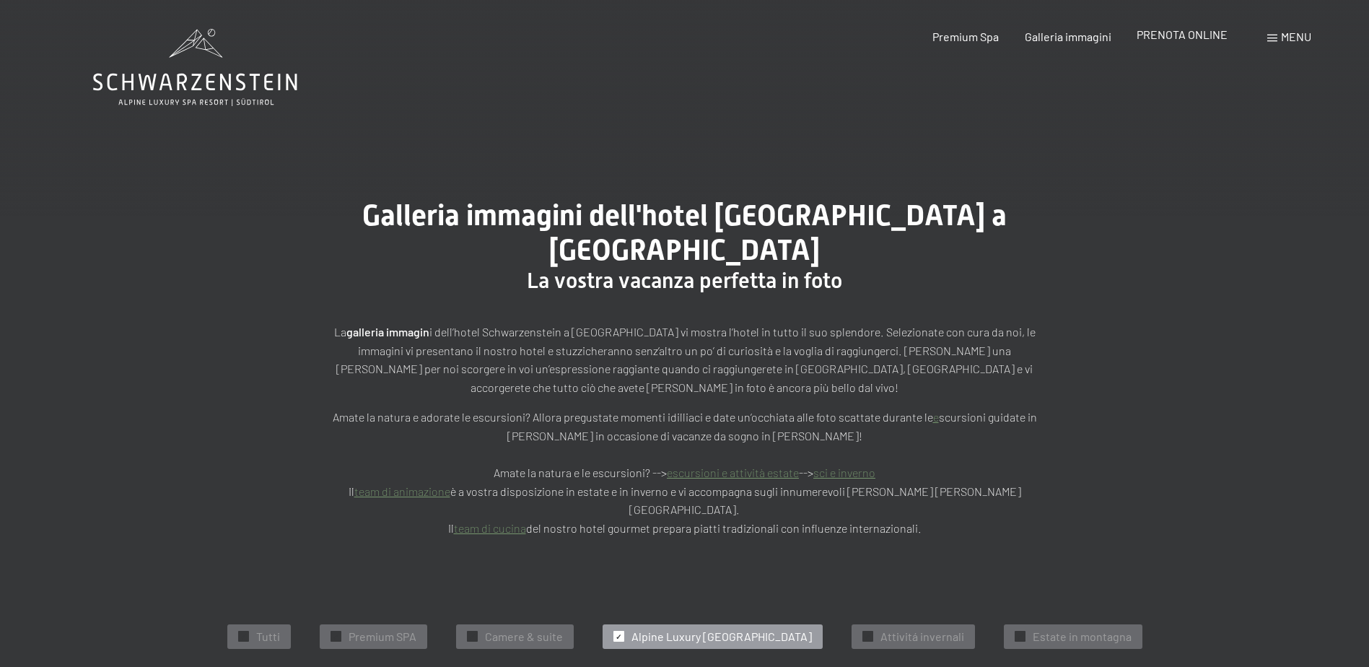
click at [1201, 31] on span "PRENOTA ONLINE" at bounding box center [1182, 34] width 91 height 14
click at [1178, 33] on span "PRENOTA ONLINE" at bounding box center [1182, 34] width 91 height 14
